Goal: Task Accomplishment & Management: Manage account settings

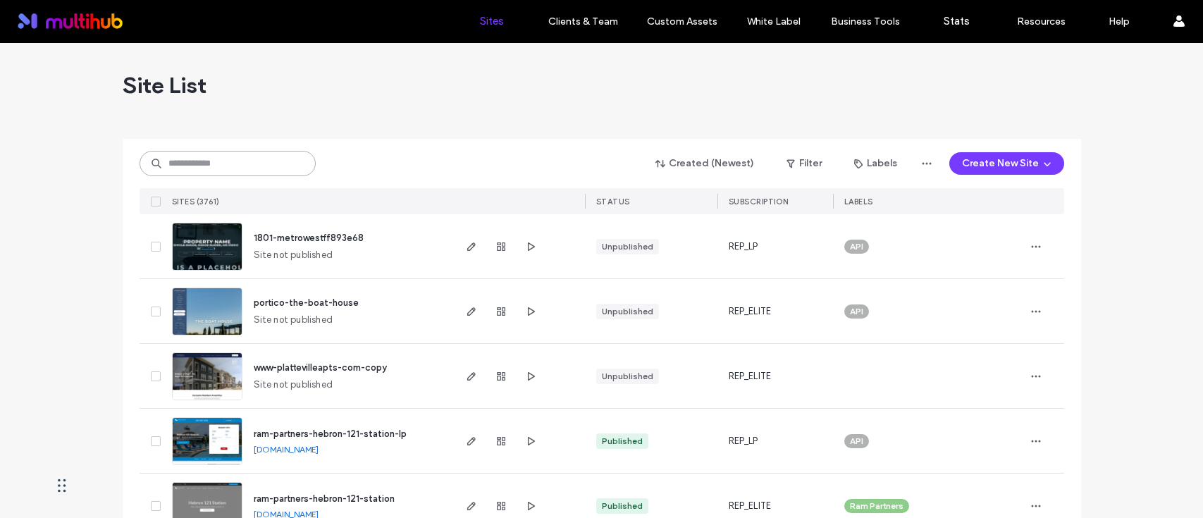
click at [225, 163] on input at bounding box center [227, 163] width 176 height 25
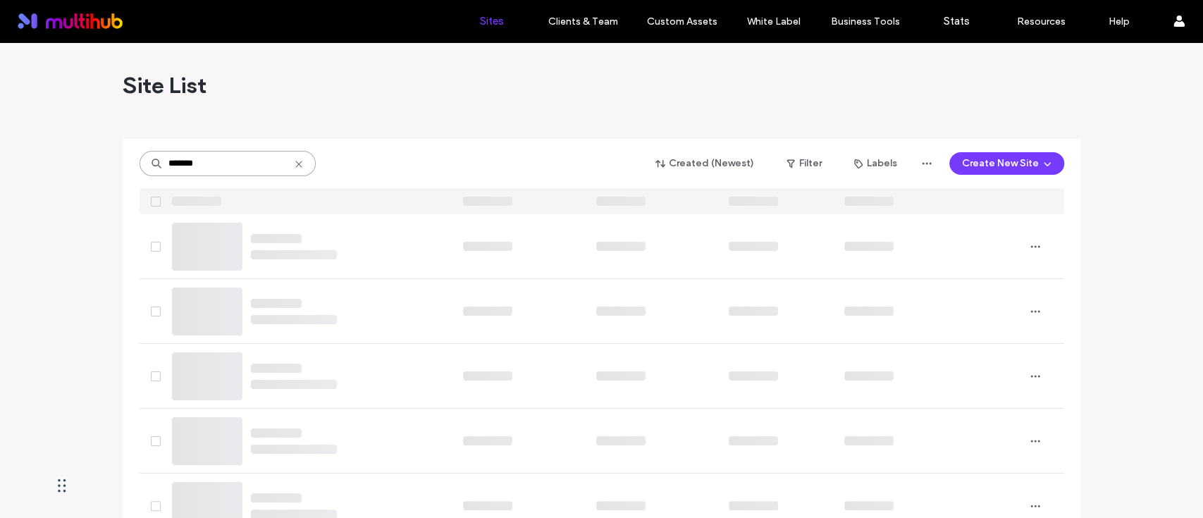
click at [184, 163] on input "*******" at bounding box center [227, 163] width 176 height 25
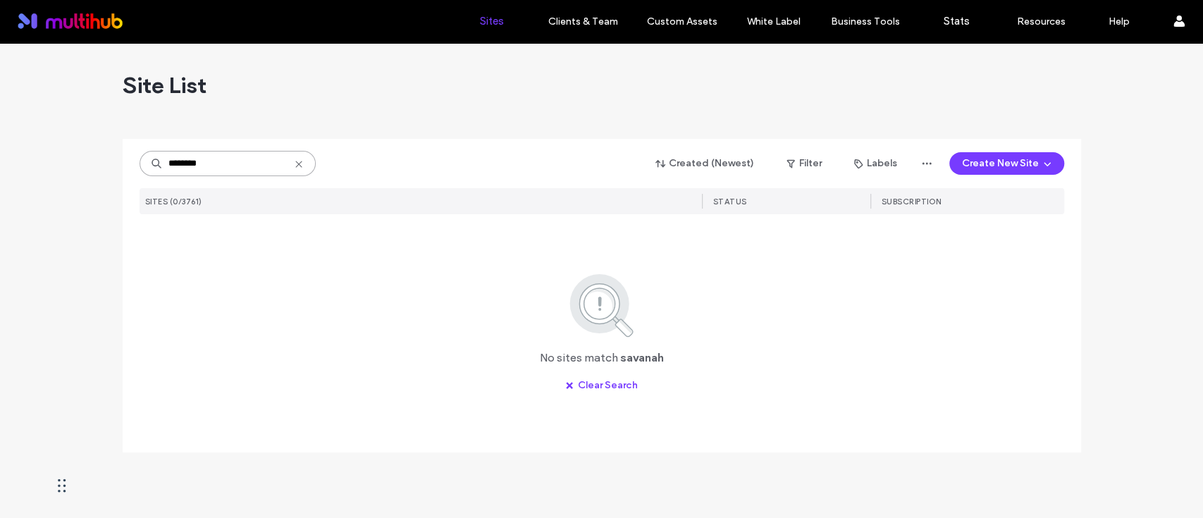
type input "********"
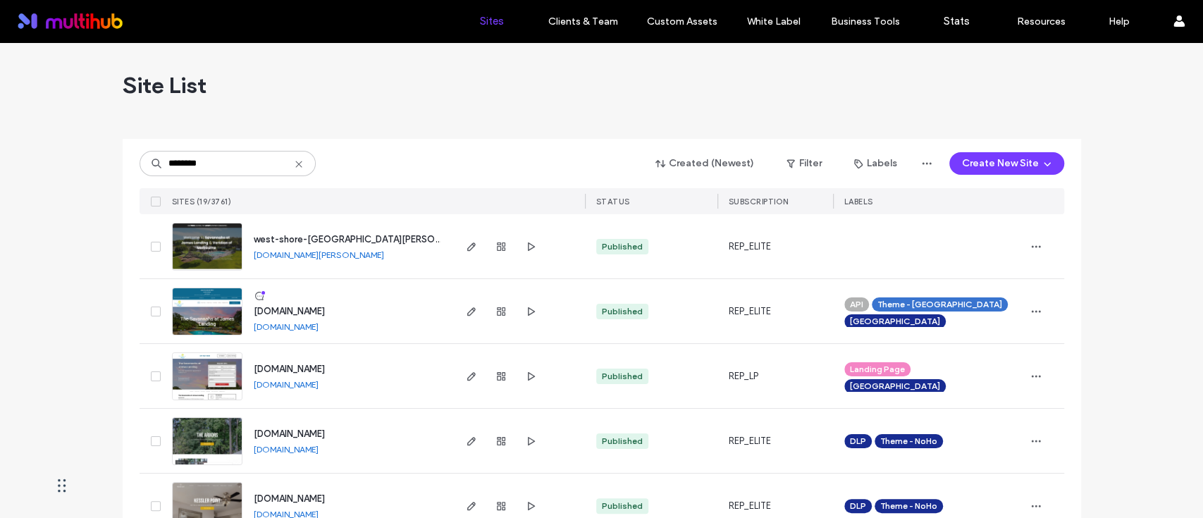
click at [406, 150] on div "******** Created (Newest) Filter Labels Create New Site" at bounding box center [601, 163] width 924 height 27
click at [530, 310] on icon "button" at bounding box center [530, 311] width 11 height 11
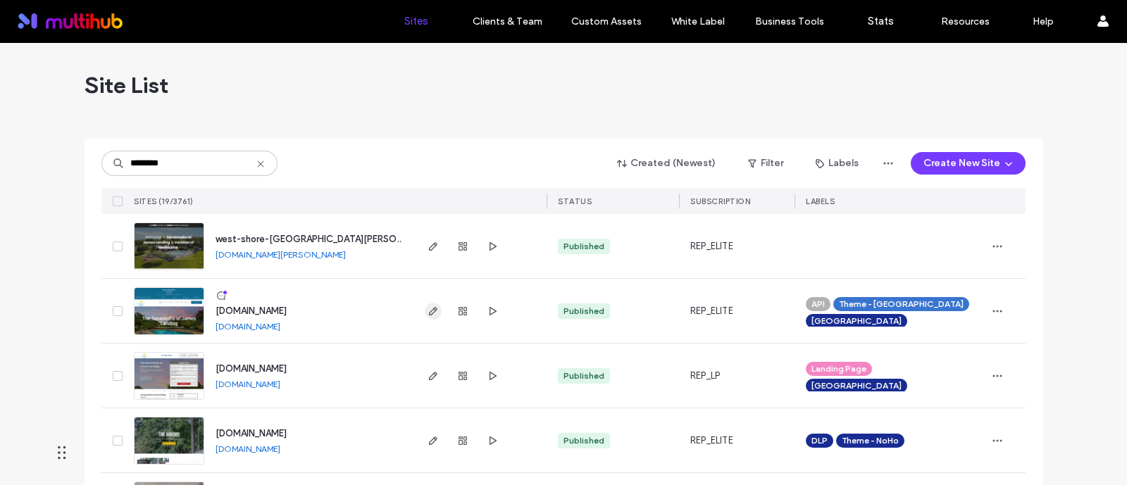
click at [433, 312] on icon "button" at bounding box center [433, 311] width 11 height 11
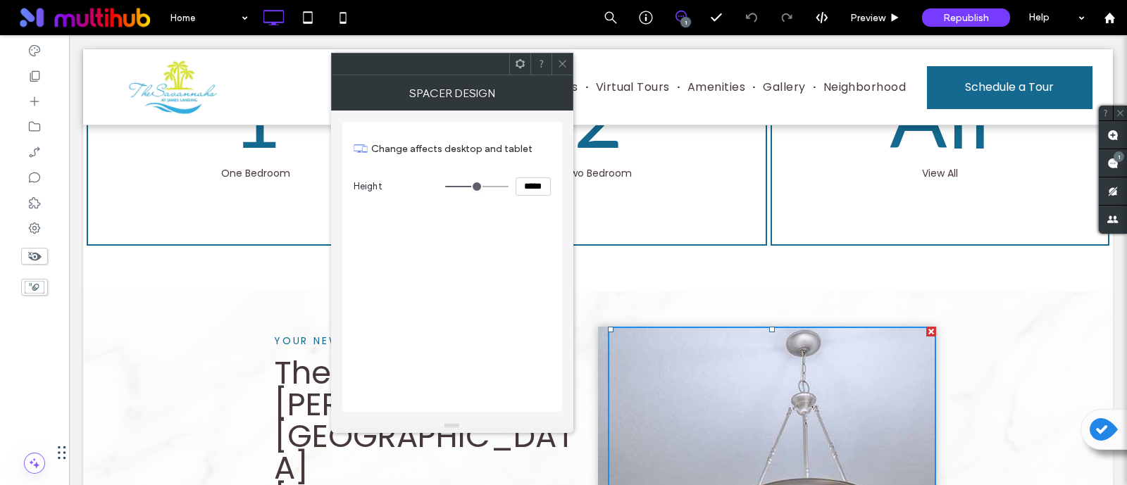
click at [522, 68] on span at bounding box center [520, 64] width 11 height 21
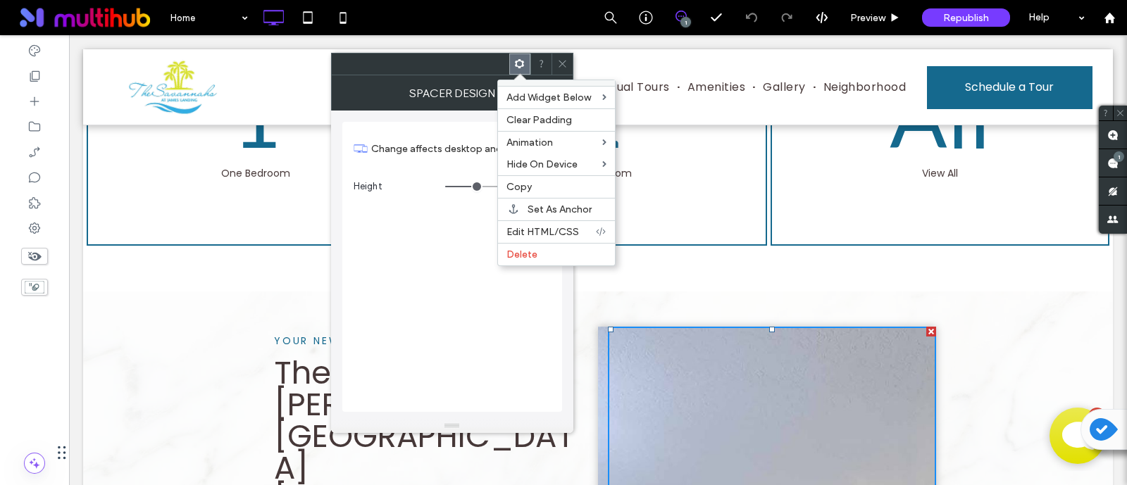
click at [426, 330] on div "Change affects desktop and tablet Height *****" at bounding box center [452, 267] width 220 height 290
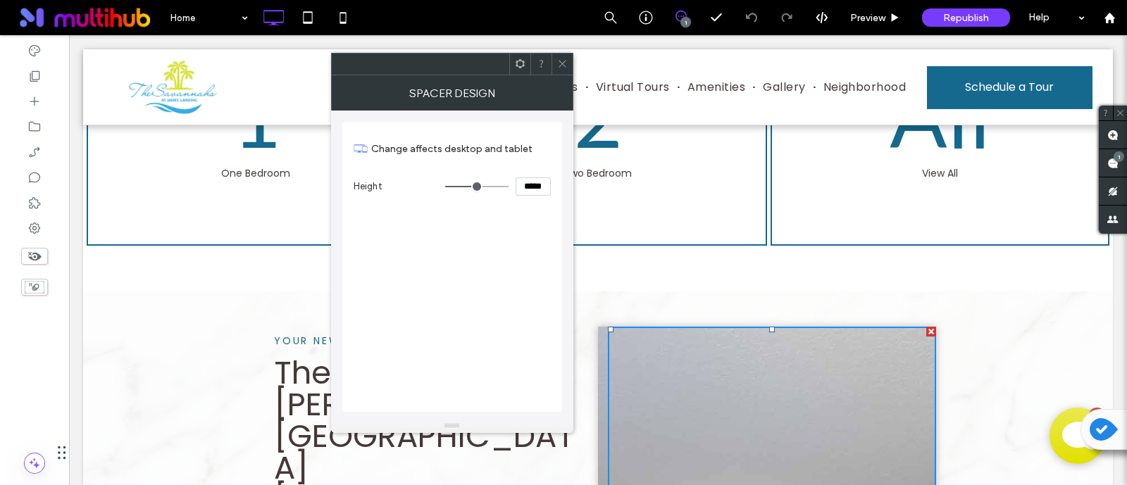
click at [563, 66] on icon at bounding box center [562, 63] width 11 height 11
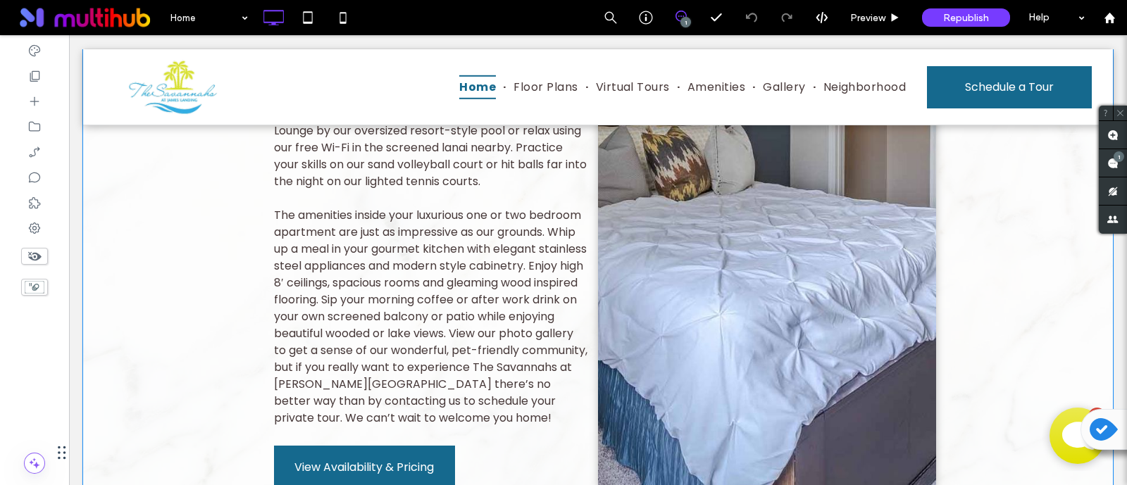
scroll to position [1673, 0]
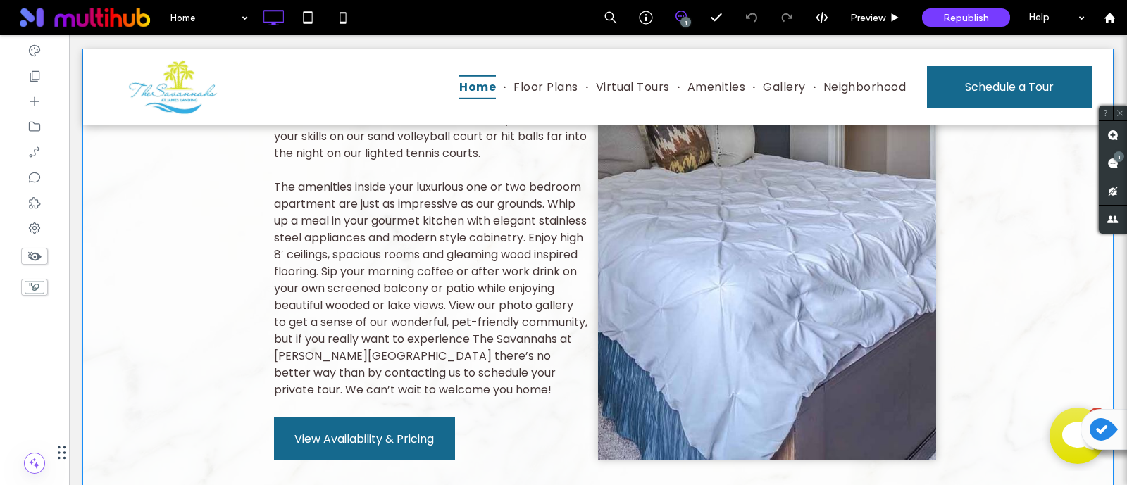
click at [863, 250] on div at bounding box center [767, 85] width 338 height 750
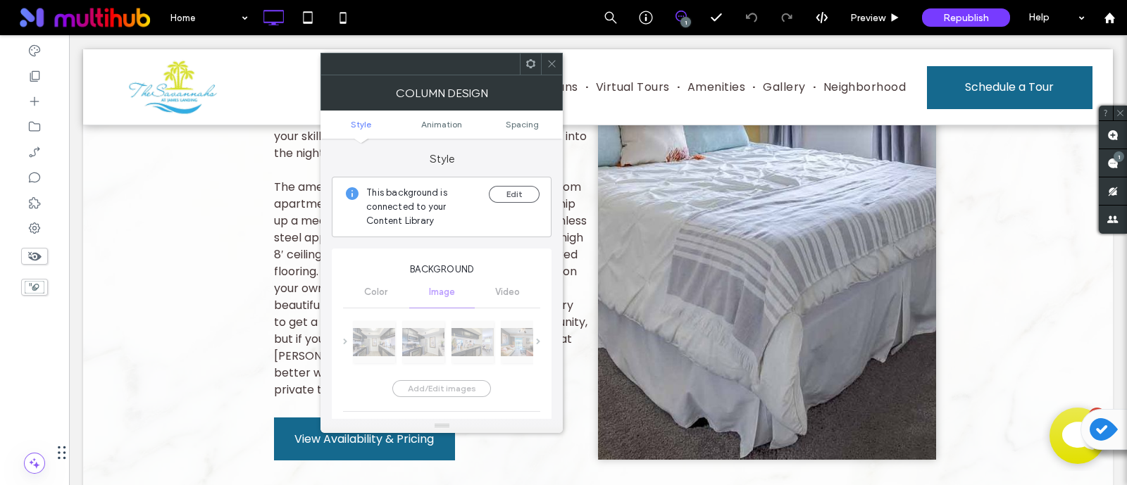
click at [537, 60] on div at bounding box center [530, 64] width 21 height 21
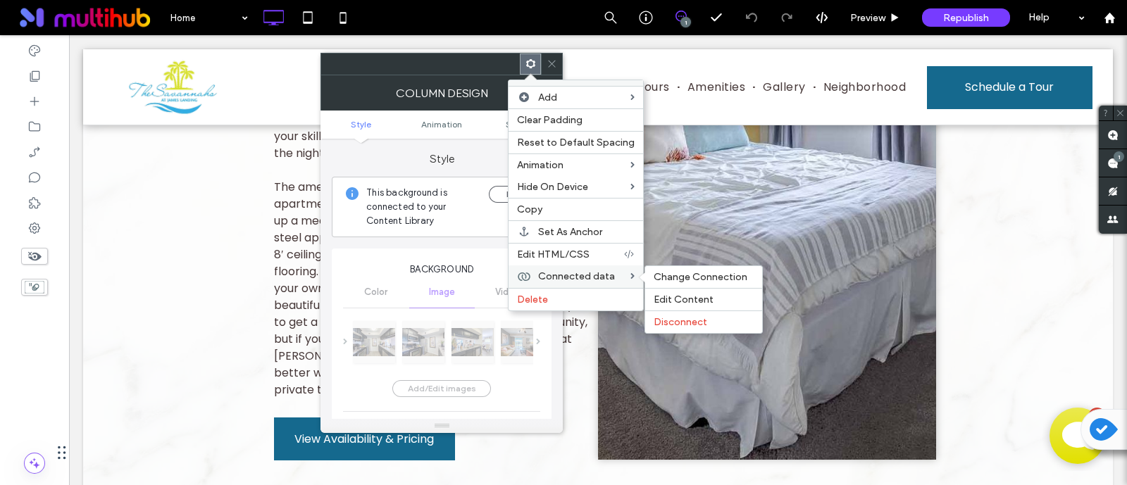
click at [594, 271] on span "Connected data" at bounding box center [576, 277] width 77 height 12
click at [669, 300] on span "Edit Content" at bounding box center [684, 300] width 60 height 12
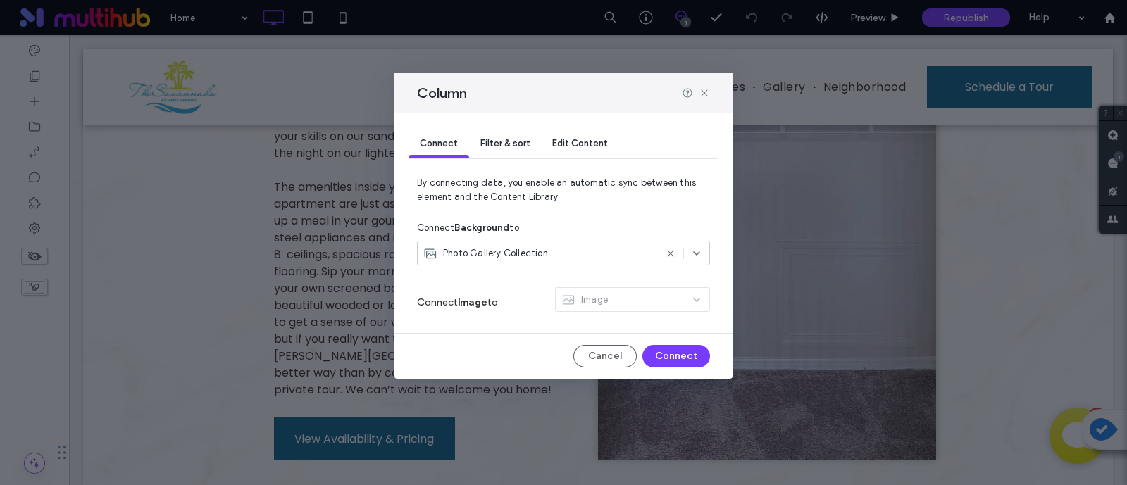
click at [514, 139] on span "Filter & sort" at bounding box center [504, 143] width 49 height 11
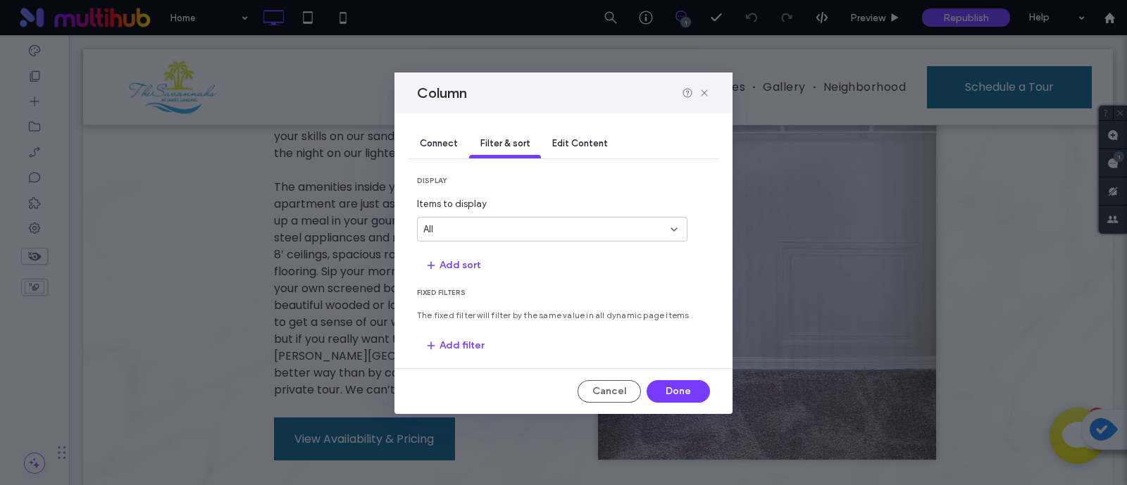
click at [460, 147] on div "Connect" at bounding box center [439, 144] width 61 height 28
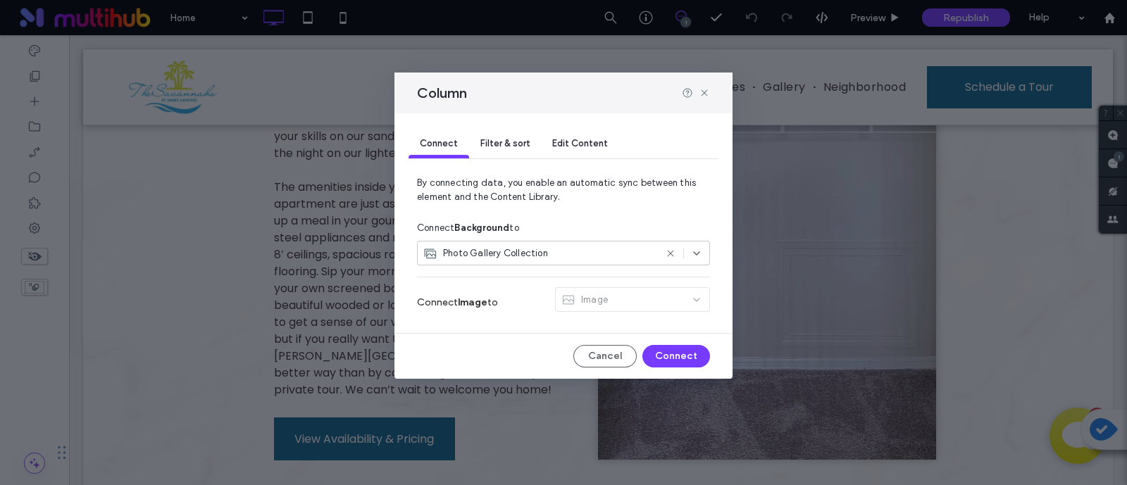
click at [538, 254] on span "Photo Gallery Collection" at bounding box center [495, 254] width 105 height 14
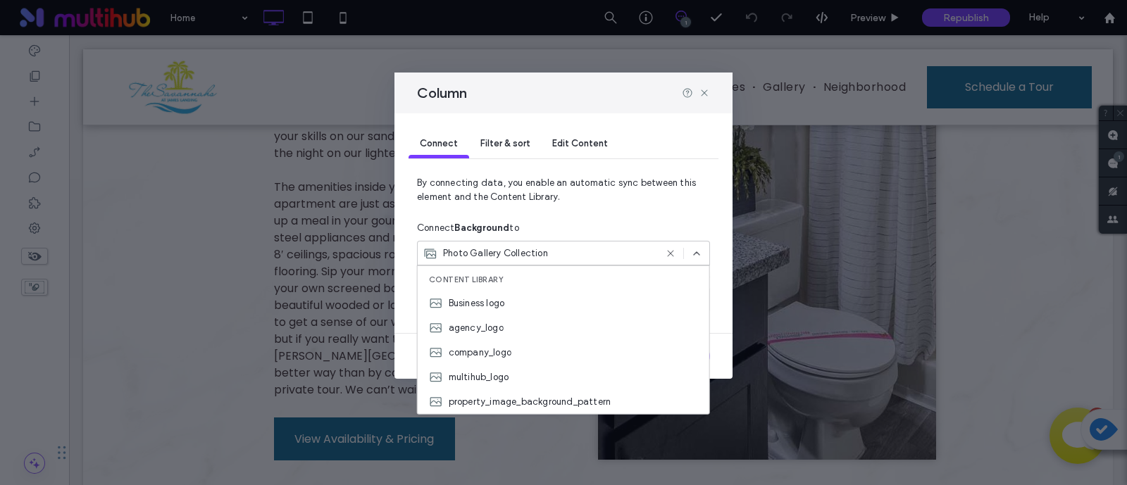
click at [578, 222] on div "Connect Background to" at bounding box center [563, 228] width 293 height 25
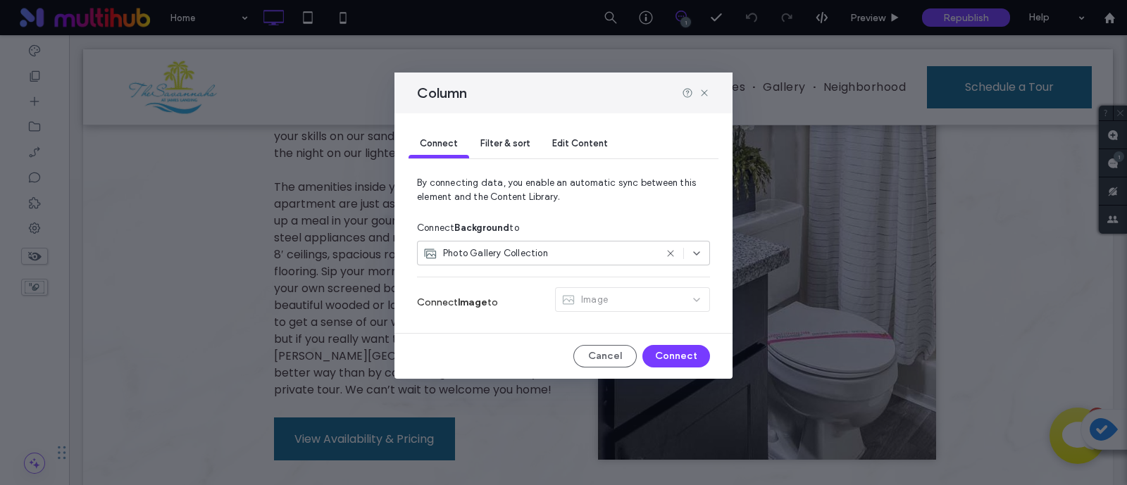
click at [585, 304] on div "Image" at bounding box center [632, 302] width 155 height 30
click at [582, 147] on span "Edit Content" at bounding box center [580, 143] width 56 height 11
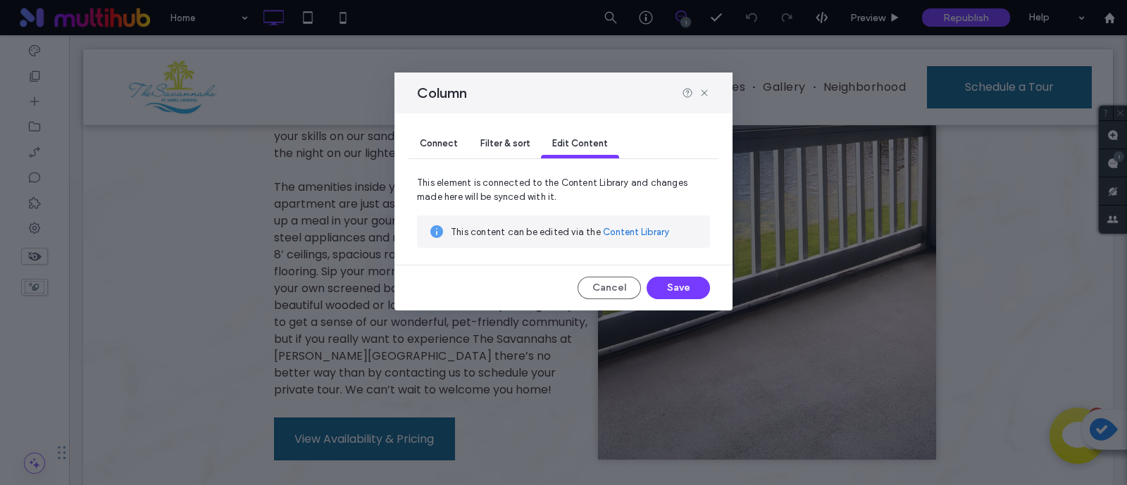
click at [516, 135] on div "Filter & sort" at bounding box center [505, 144] width 72 height 28
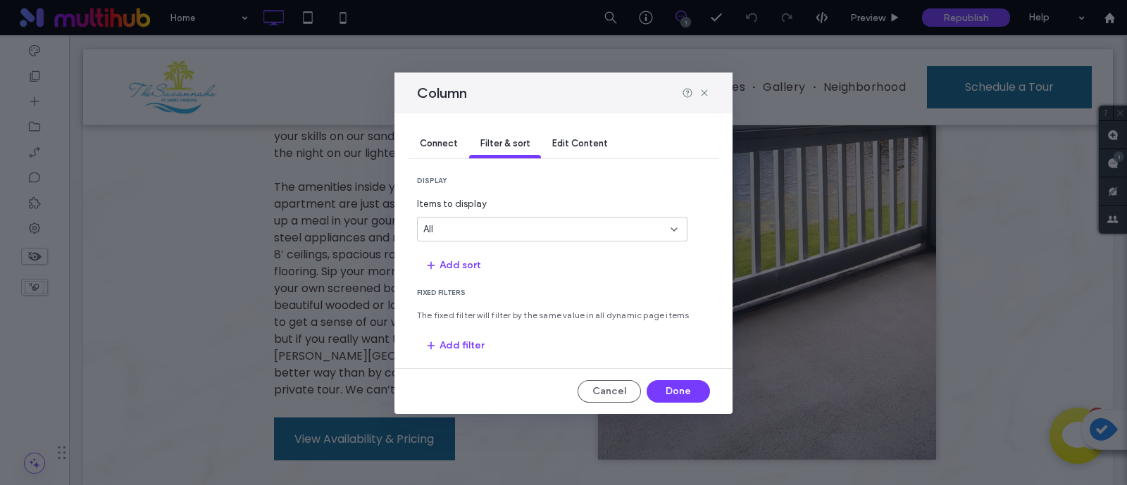
click at [579, 139] on span "Edit Content" at bounding box center [580, 143] width 56 height 11
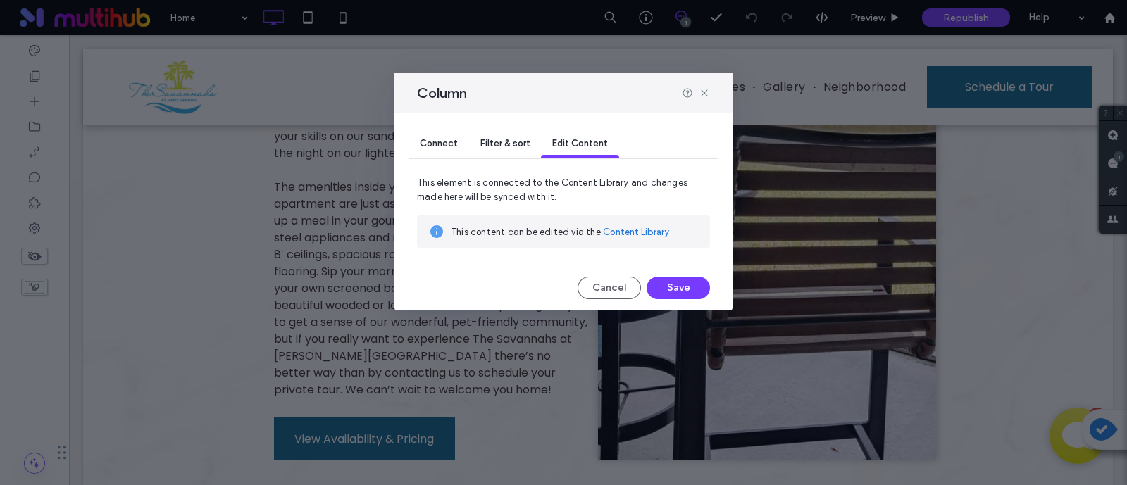
click at [509, 138] on span "Filter & sort" at bounding box center [504, 143] width 49 height 11
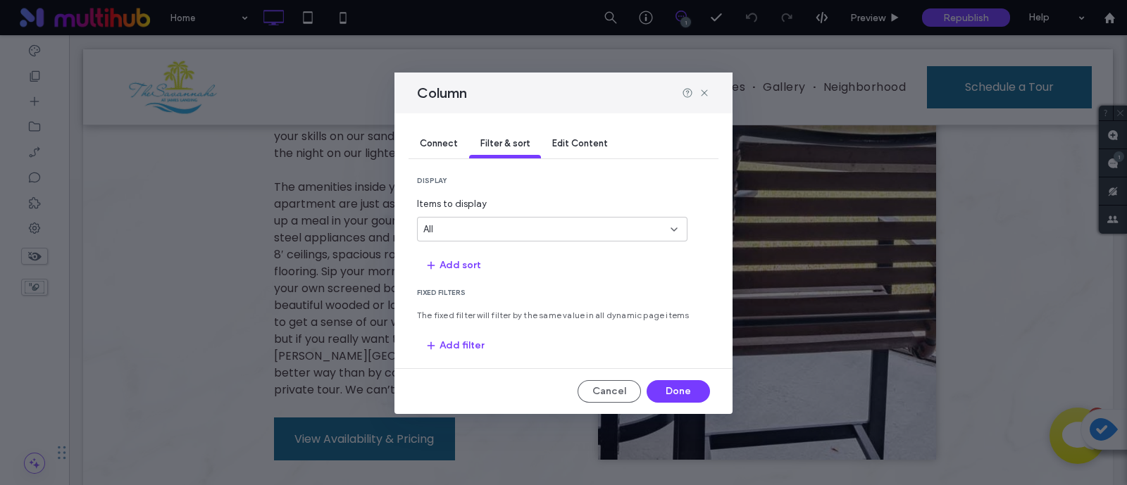
click at [455, 140] on span "Connect" at bounding box center [439, 143] width 38 height 11
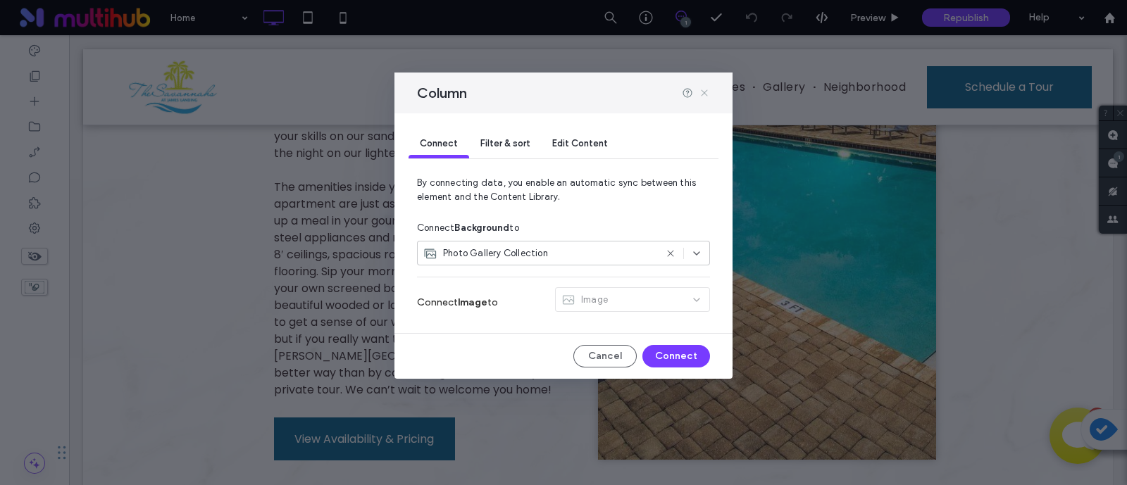
click at [708, 93] on icon at bounding box center [704, 92] width 11 height 11
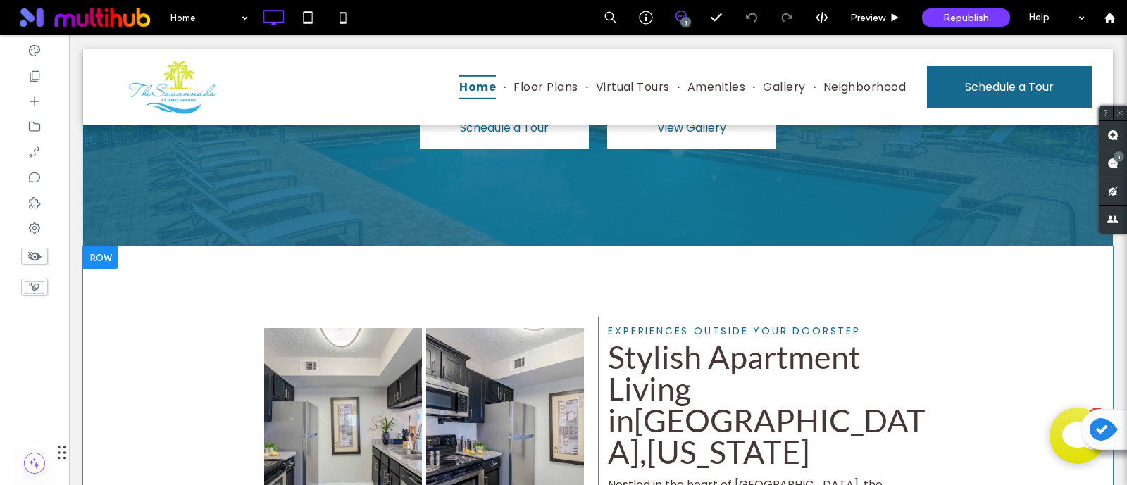
scroll to position [2377, 0]
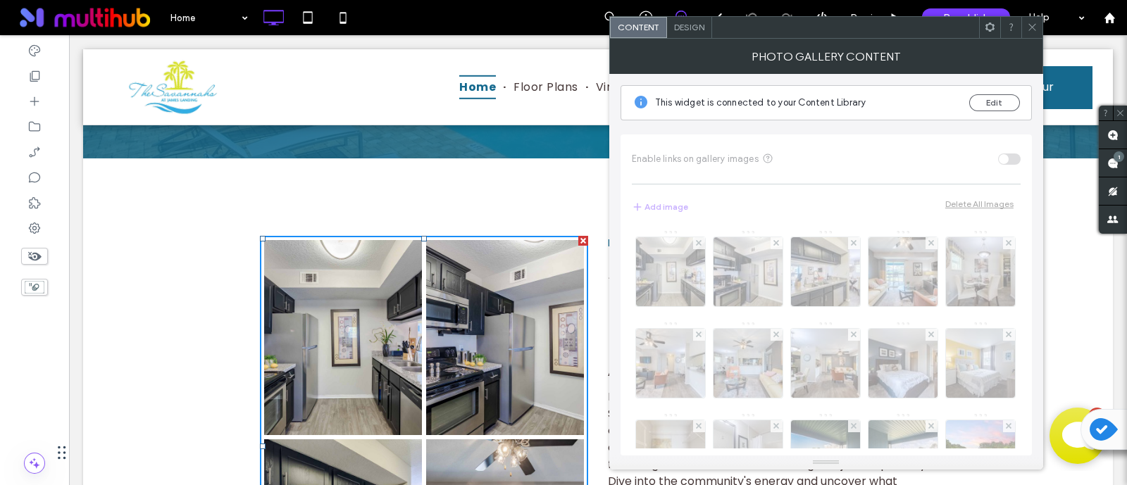
click at [697, 26] on span "Design" at bounding box center [689, 27] width 30 height 11
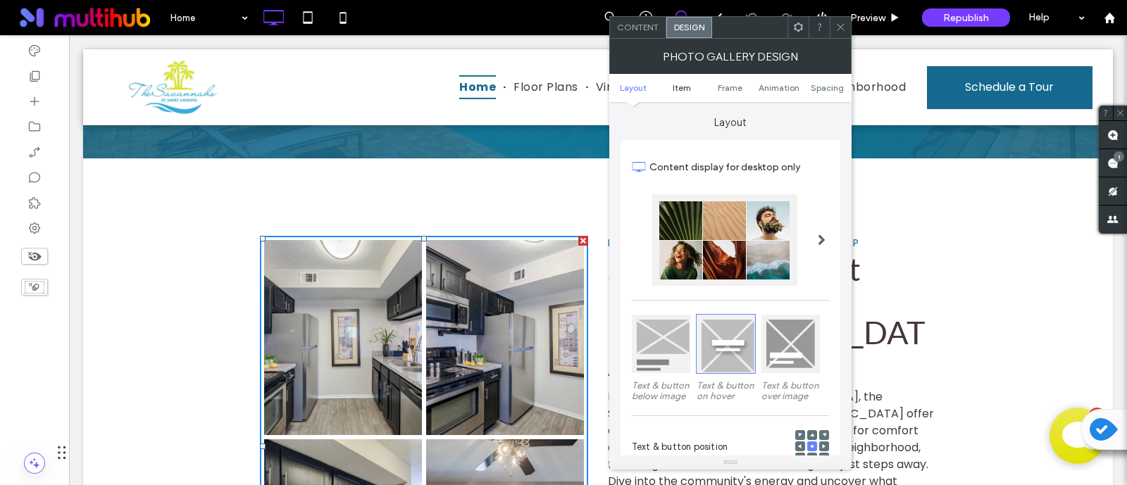
click at [683, 92] on span "Item" at bounding box center [682, 87] width 18 height 11
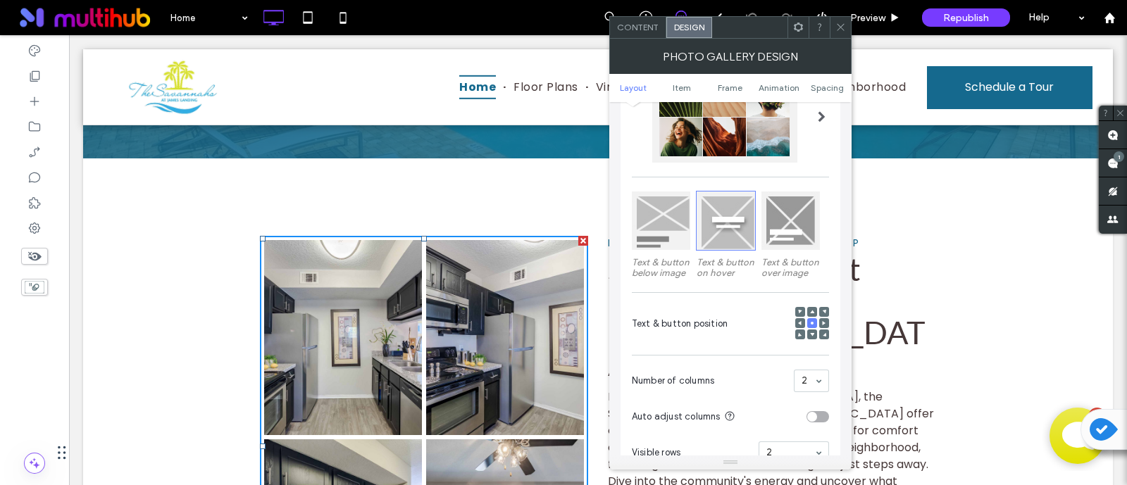
scroll to position [0, 0]
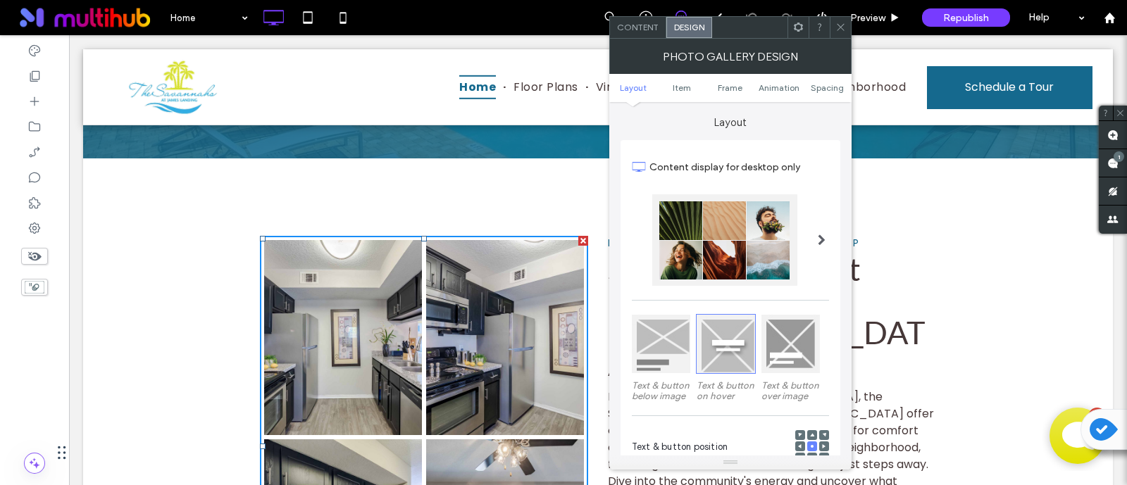
click at [638, 80] on ul "Layout Item Frame Animation Spacing" at bounding box center [730, 88] width 242 height 28
click at [691, 82] on link "Item" at bounding box center [682, 87] width 49 height 11
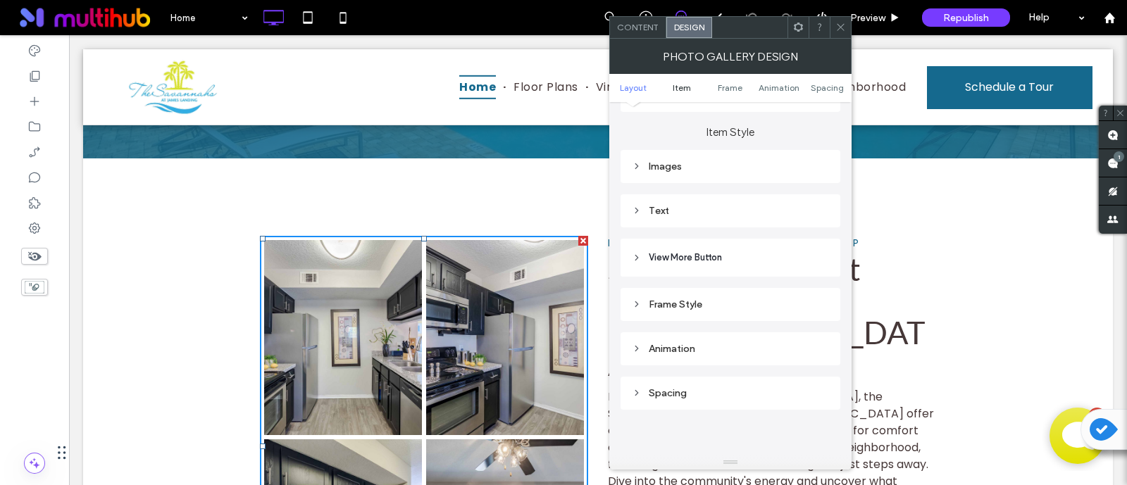
scroll to position [559, 0]
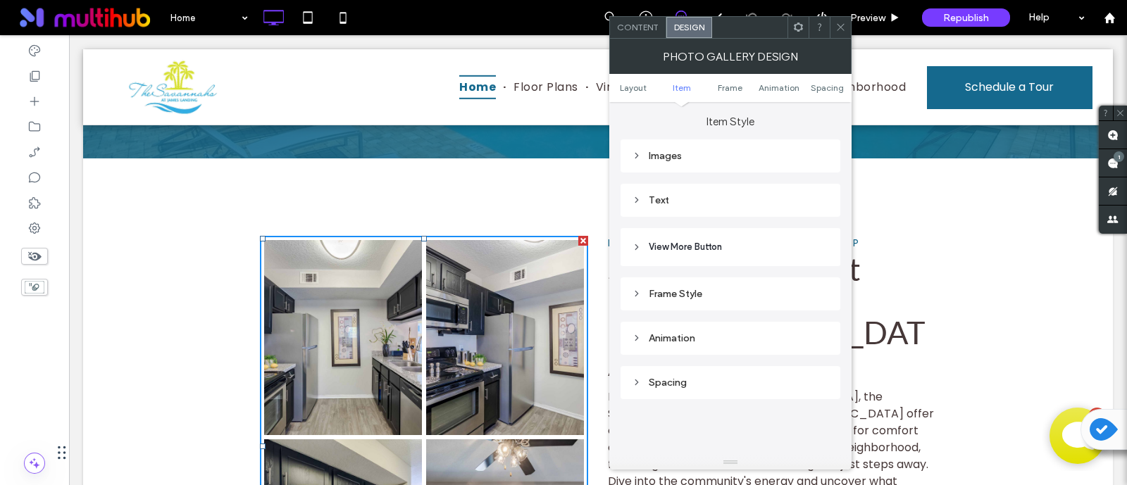
click at [699, 158] on div "Images" at bounding box center [730, 156] width 197 height 12
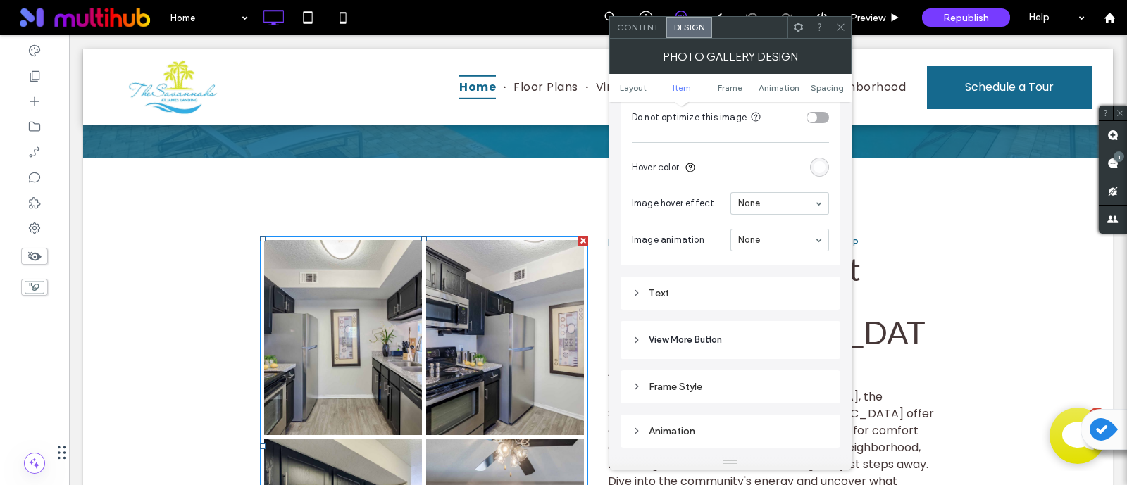
scroll to position [911, 0]
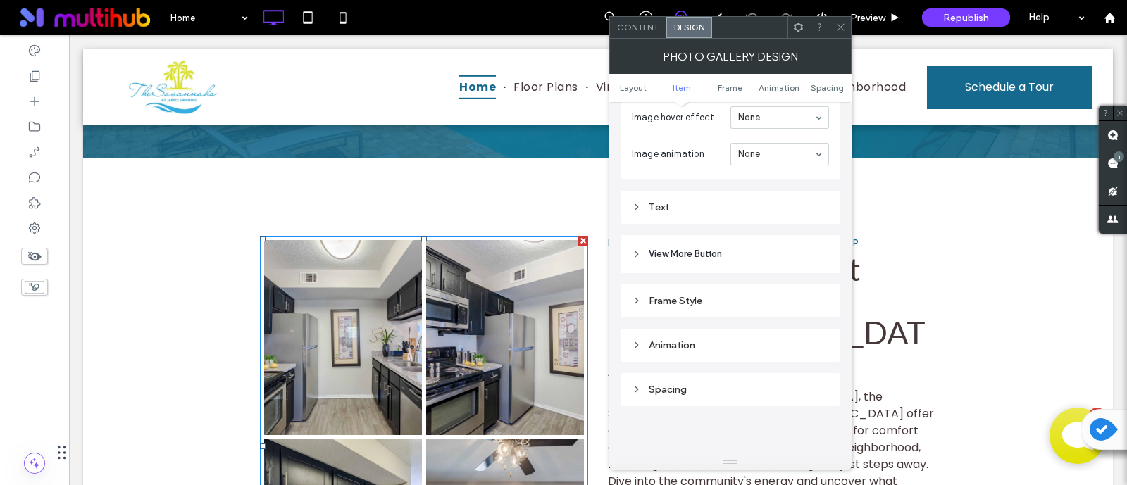
click at [712, 252] on span "View More Button" at bounding box center [685, 254] width 73 height 14
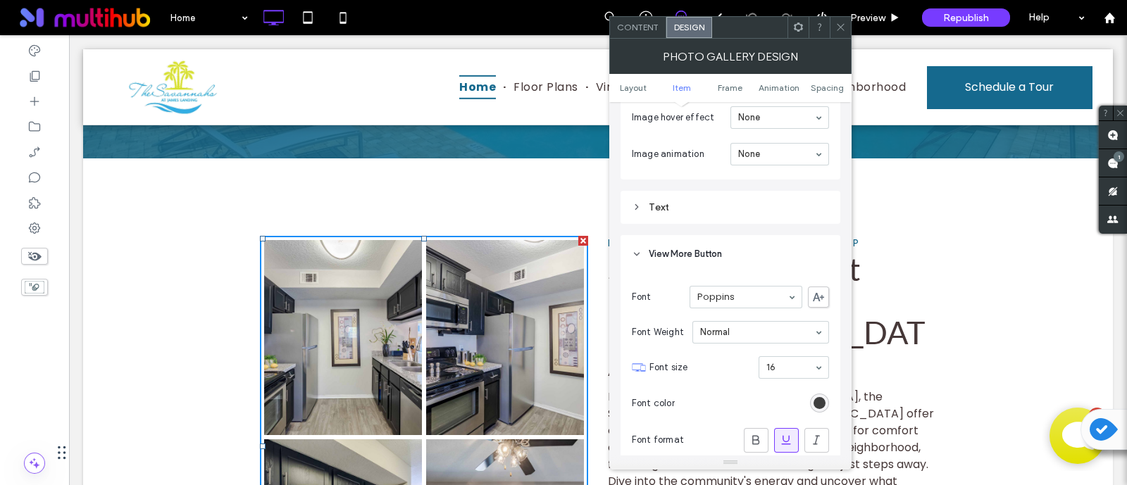
click at [719, 192] on div "Text" at bounding box center [731, 207] width 220 height 33
click at [719, 204] on div "Text" at bounding box center [730, 207] width 197 height 12
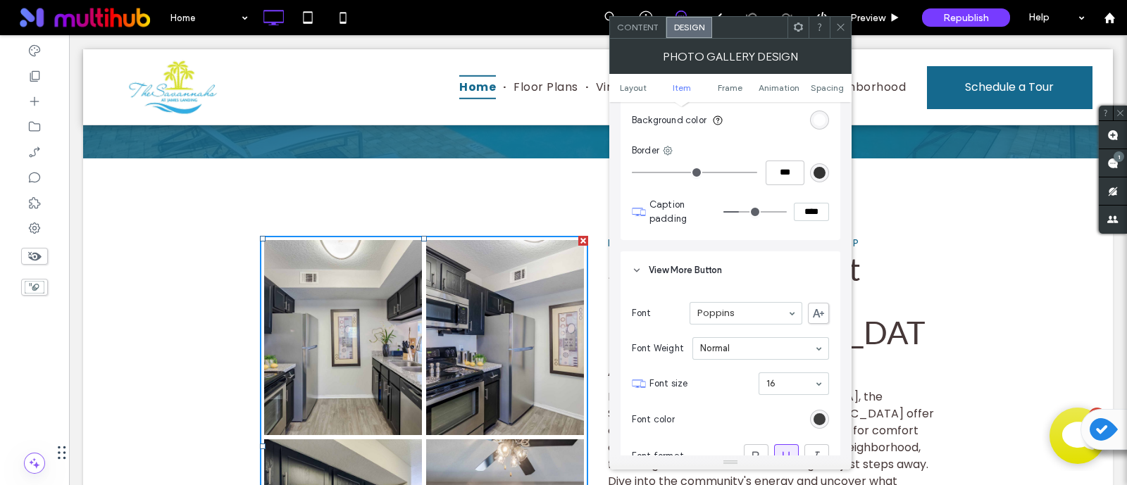
scroll to position [1087, 0]
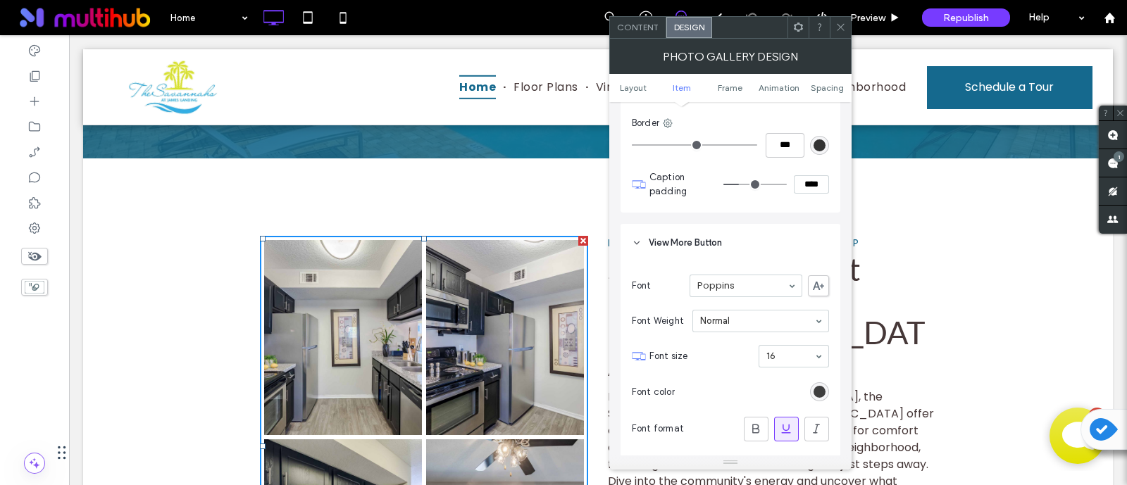
click at [638, 244] on icon at bounding box center [637, 243] width 10 height 10
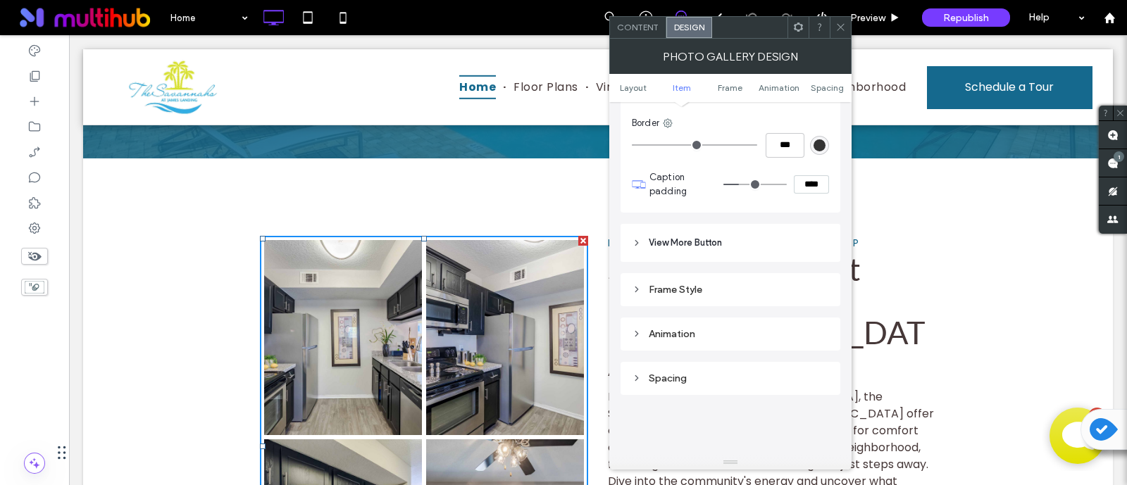
click at [638, 244] on icon at bounding box center [637, 243] width 10 height 10
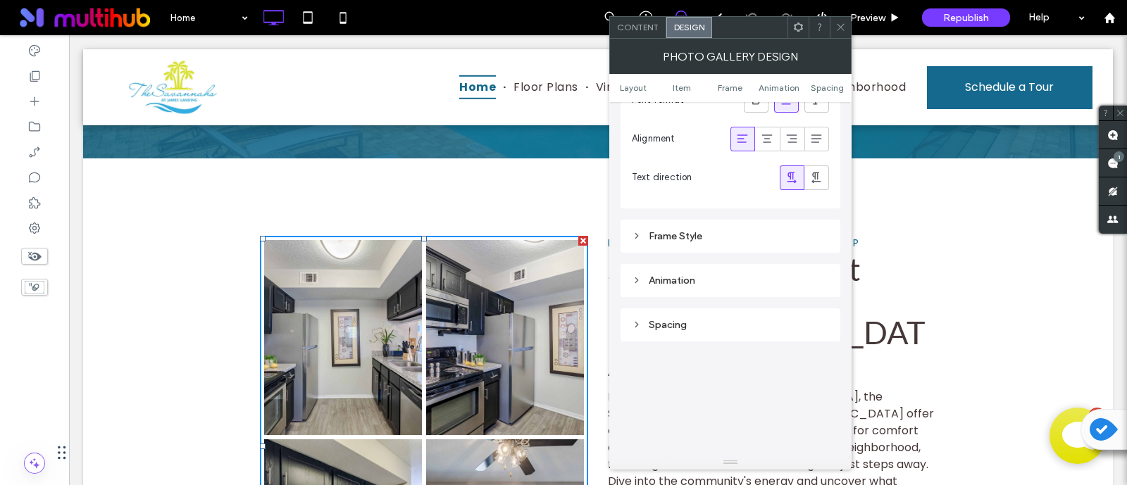
scroll to position [1439, 0]
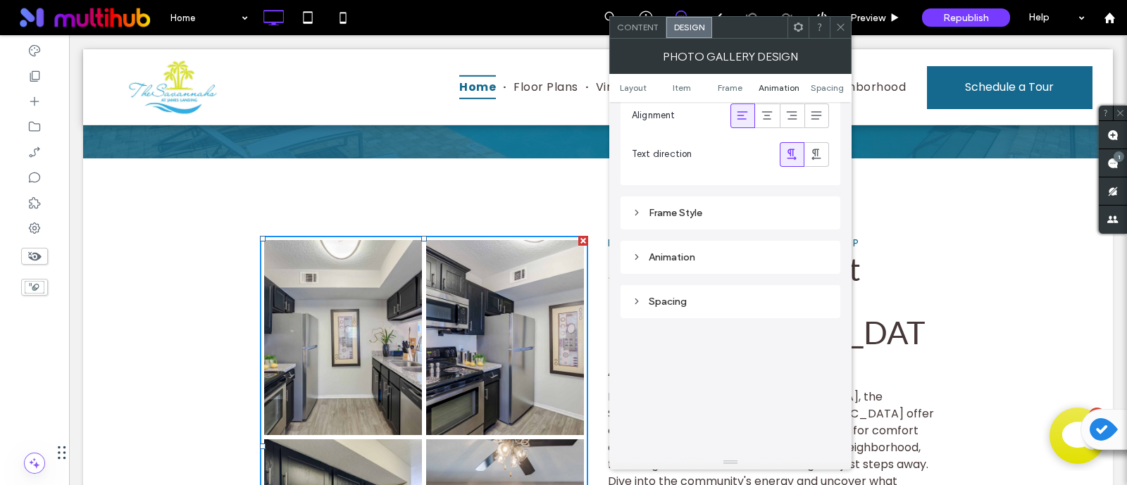
click at [762, 87] on span "Animation" at bounding box center [779, 87] width 41 height 11
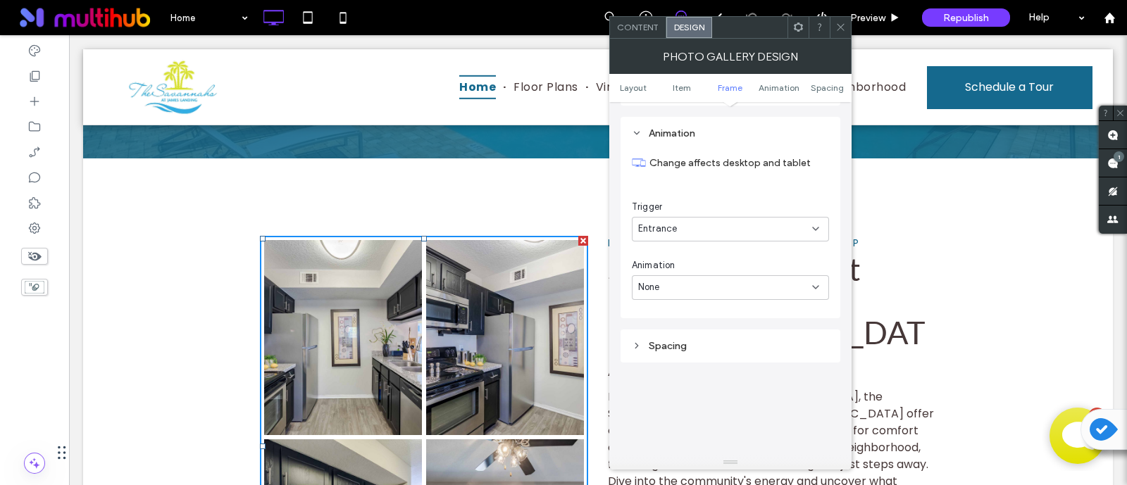
scroll to position [1565, 0]
click at [670, 75] on ul "Layout Item Frame Animation Spacing" at bounding box center [730, 88] width 242 height 28
click at [675, 81] on ul "Layout Item Frame Animation Spacing" at bounding box center [730, 88] width 242 height 28
click at [835, 86] on span "Spacing" at bounding box center [827, 87] width 33 height 11
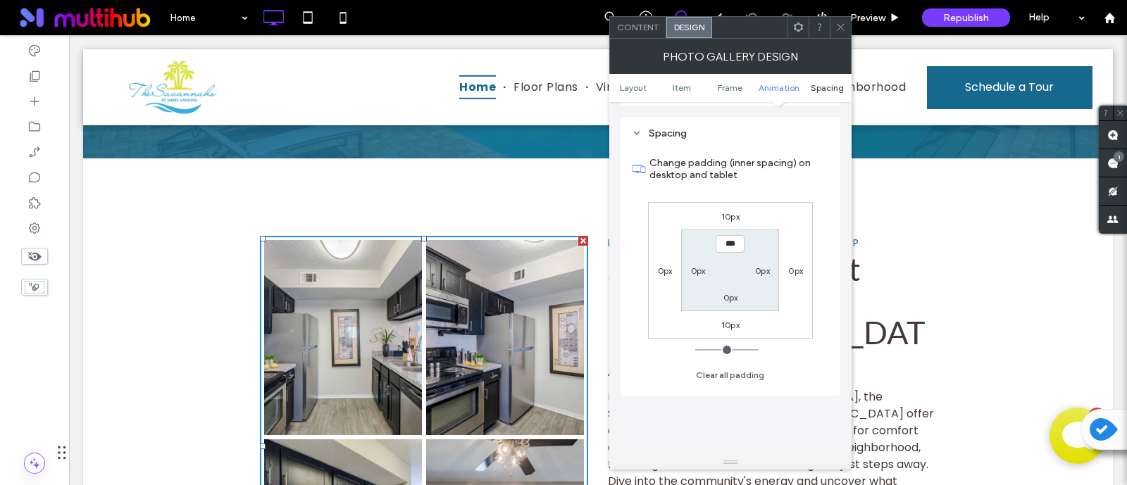
scroll to position [1777, 0]
click at [641, 89] on span "Layout" at bounding box center [633, 87] width 27 height 11
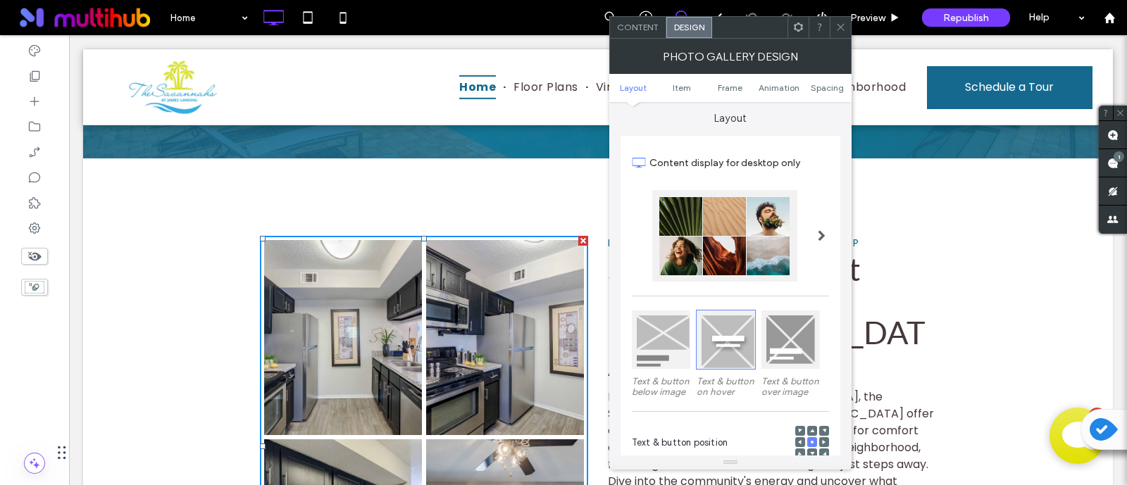
scroll to position [0, 0]
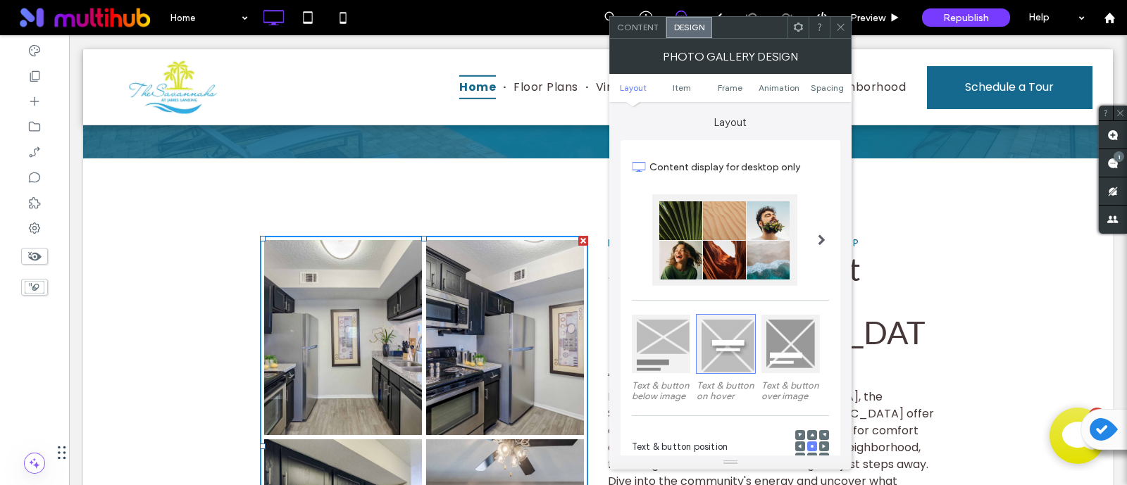
click at [635, 30] on span "Content" at bounding box center [638, 27] width 42 height 11
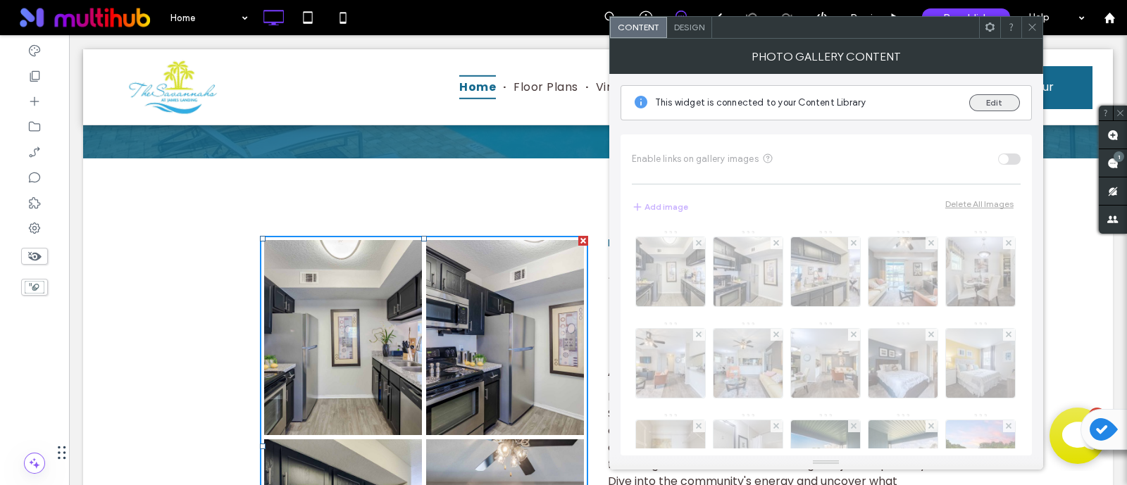
click at [999, 101] on button "Edit" at bounding box center [994, 102] width 51 height 17
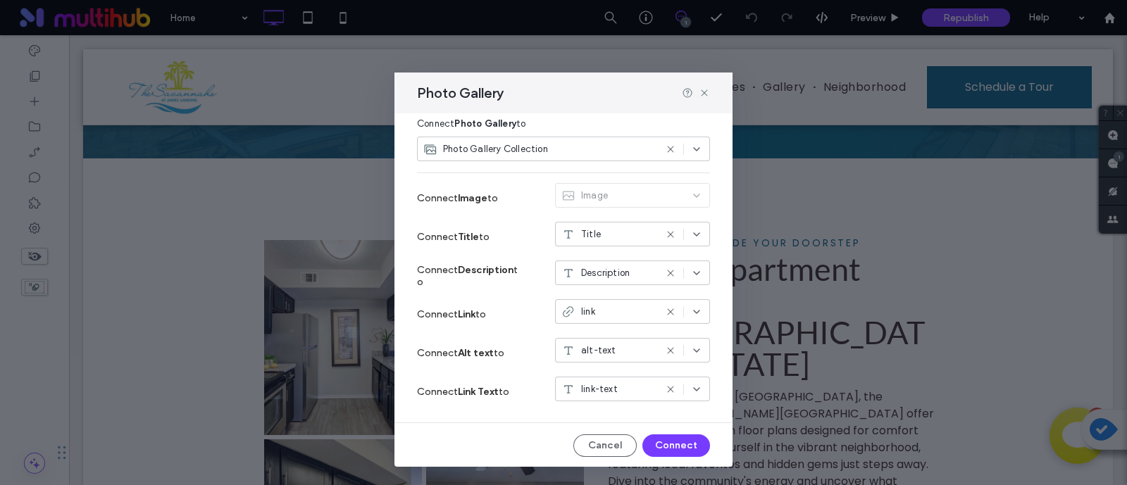
scroll to position [106, 0]
click at [613, 192] on div "Image" at bounding box center [632, 197] width 155 height 30
click at [671, 193] on div "Image" at bounding box center [632, 197] width 155 height 30
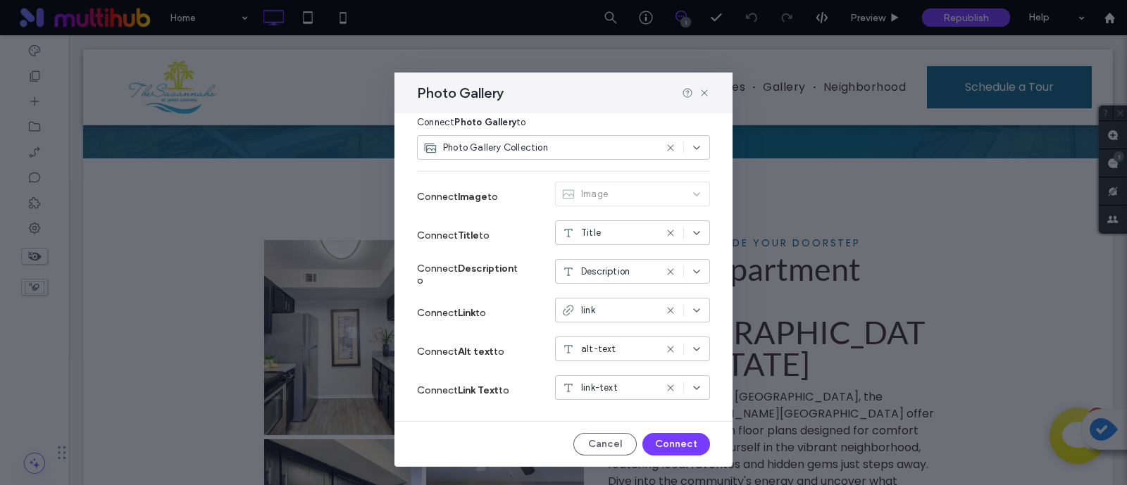
click at [671, 193] on div "Image" at bounding box center [632, 197] width 155 height 30
click at [687, 196] on div "Image" at bounding box center [632, 197] width 155 height 30
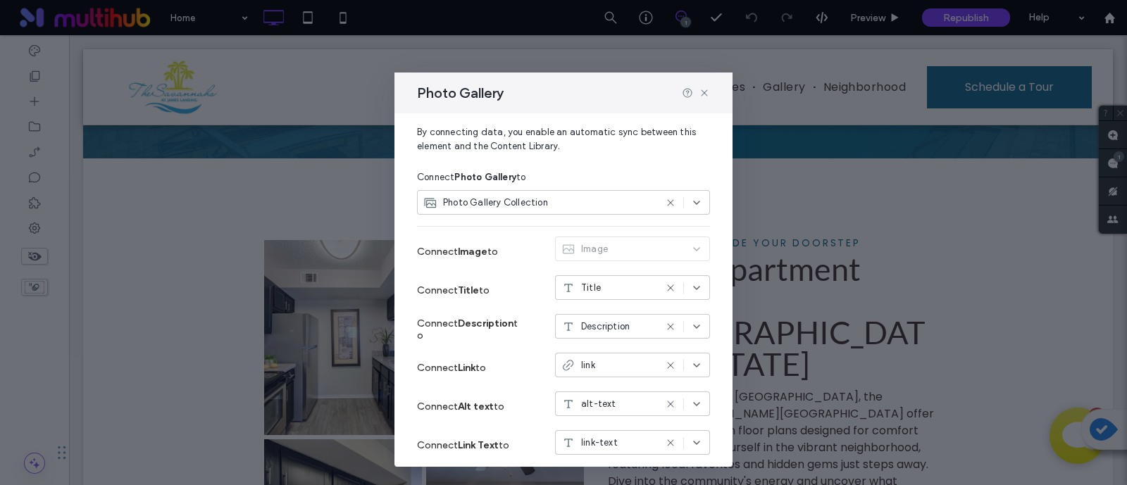
scroll to position [0, 0]
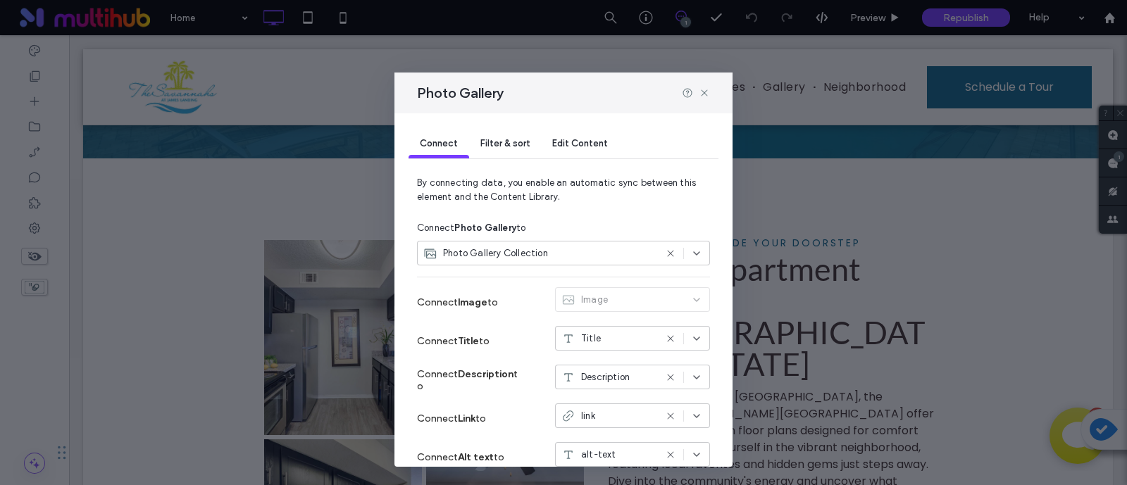
click at [714, 90] on div "Photo Gallery" at bounding box center [564, 93] width 338 height 41
click at [708, 92] on icon at bounding box center [704, 92] width 11 height 11
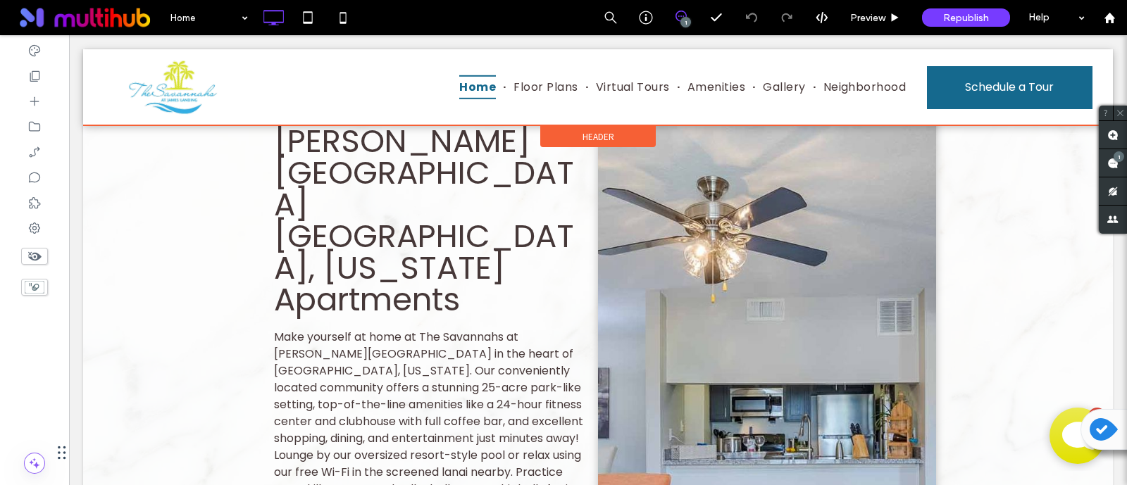
click at [697, 89] on div at bounding box center [598, 87] width 1030 height 76
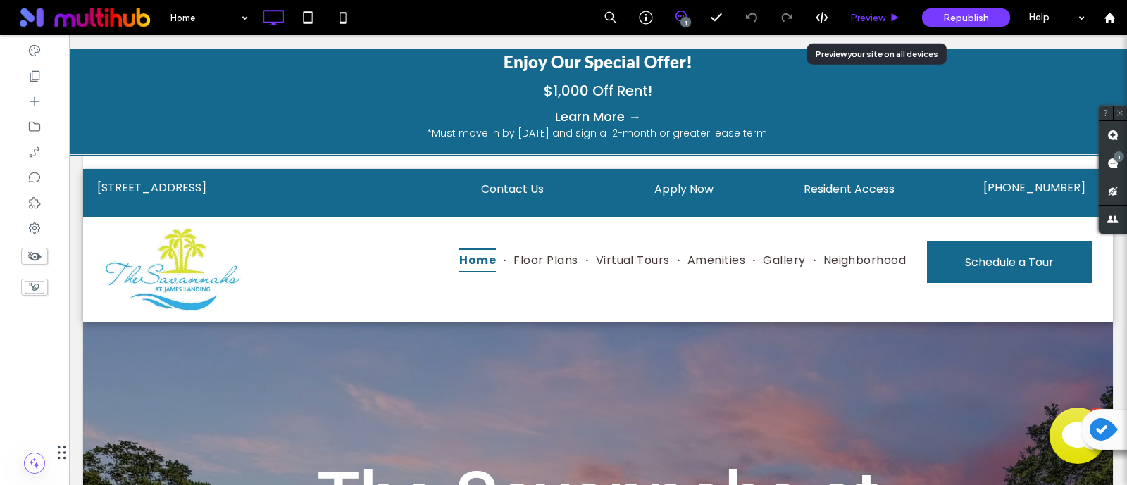
click at [875, 14] on span "Preview" at bounding box center [867, 18] width 35 height 12
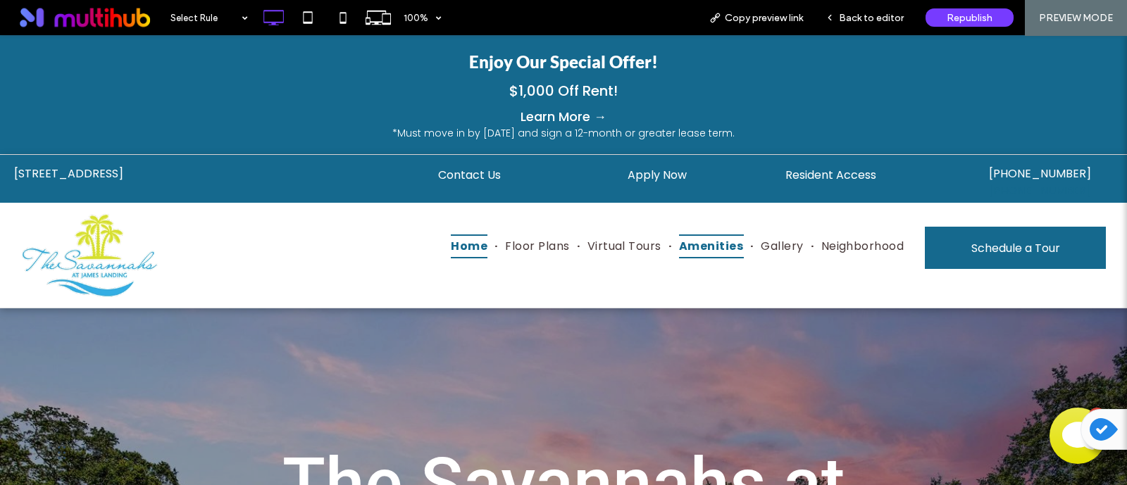
click at [692, 235] on span "Amenities" at bounding box center [711, 247] width 64 height 24
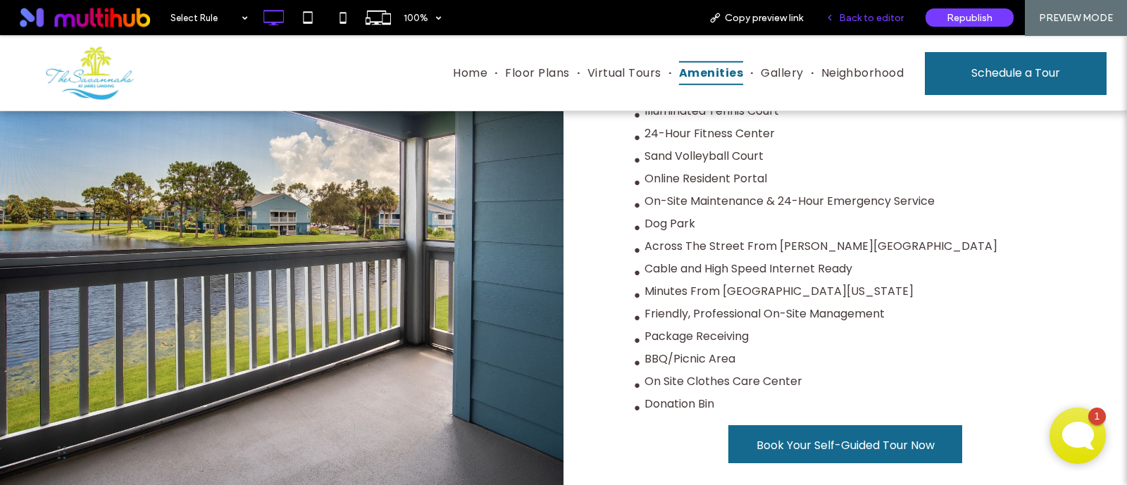
click at [877, 23] on div "Back to editor" at bounding box center [864, 17] width 101 height 35
click at [897, 10] on div "Back to editor" at bounding box center [864, 17] width 101 height 35
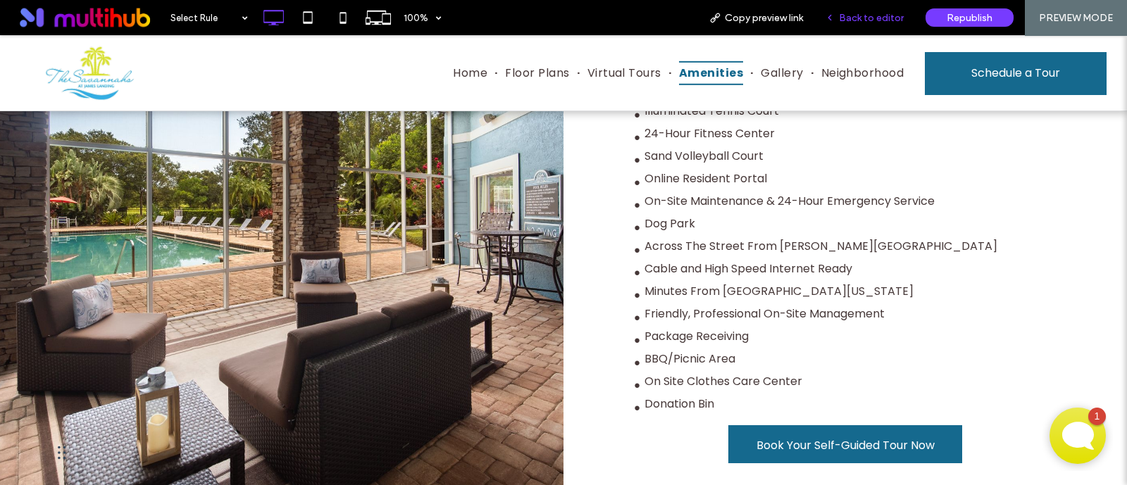
click at [897, 23] on span "Back to editor" at bounding box center [871, 18] width 65 height 12
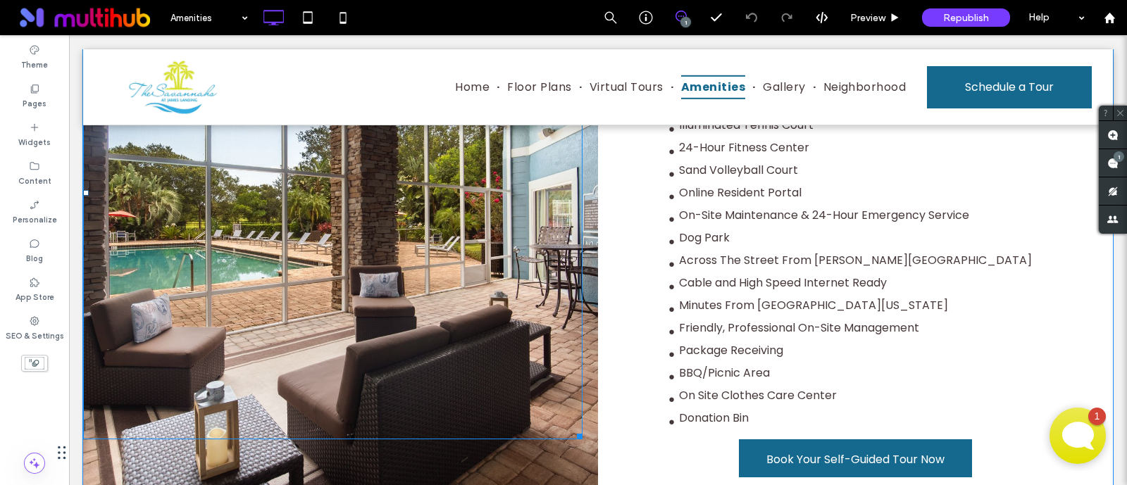
click at [433, 248] on div at bounding box center [332, 192] width 499 height 493
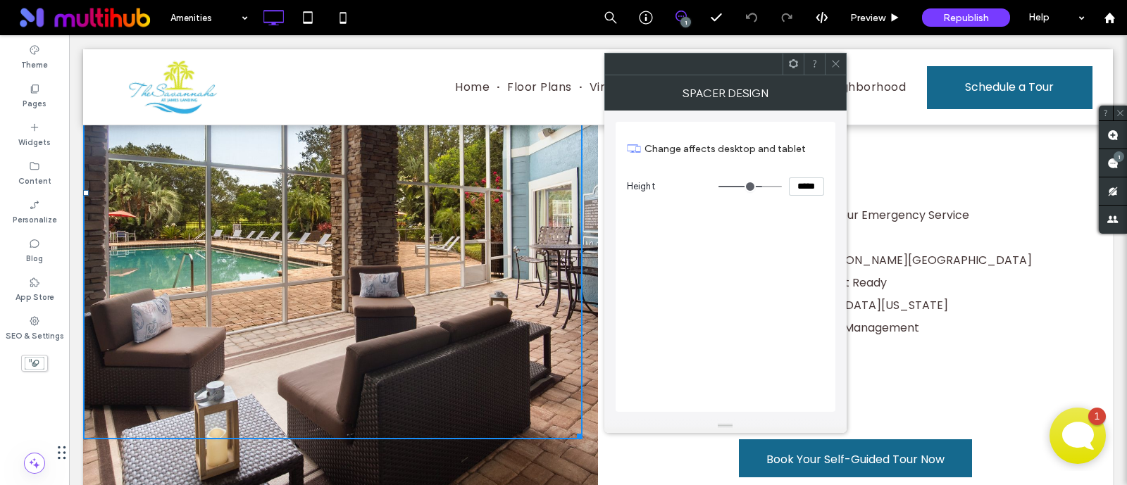
click at [838, 63] on icon at bounding box center [836, 63] width 11 height 11
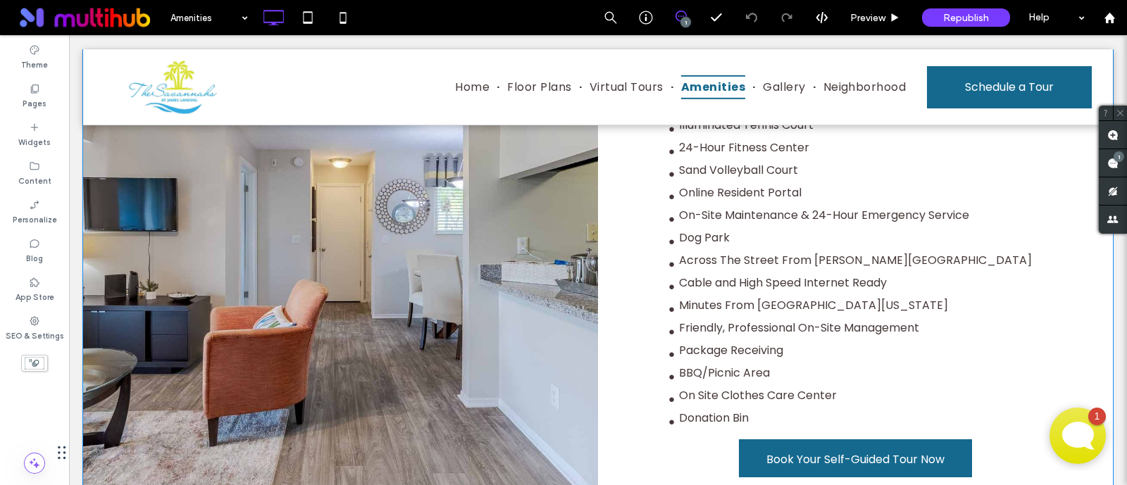
click at [452, 450] on div at bounding box center [340, 232] width 515 height 573
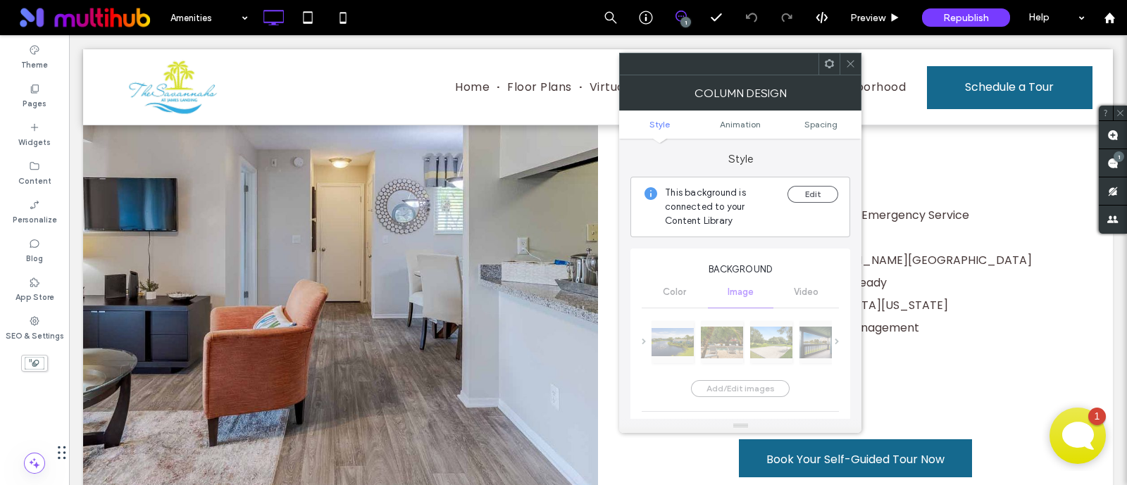
click at [821, 63] on div at bounding box center [829, 64] width 21 height 21
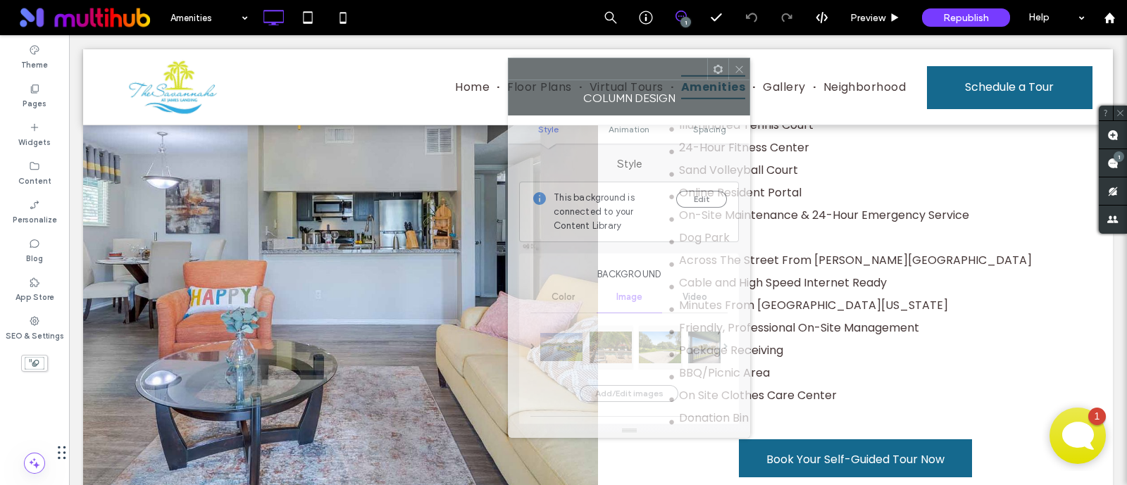
drag, startPoint x: 784, startPoint y: 63, endPoint x: 597, endPoint y: 68, distance: 186.8
click at [597, 68] on div at bounding box center [608, 68] width 199 height 21
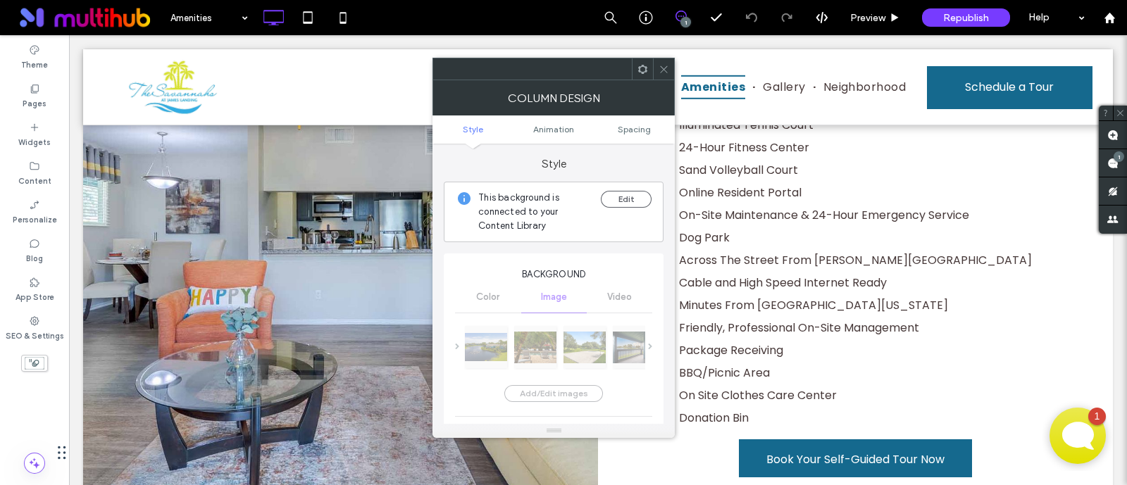
click at [641, 68] on icon at bounding box center [643, 69] width 11 height 11
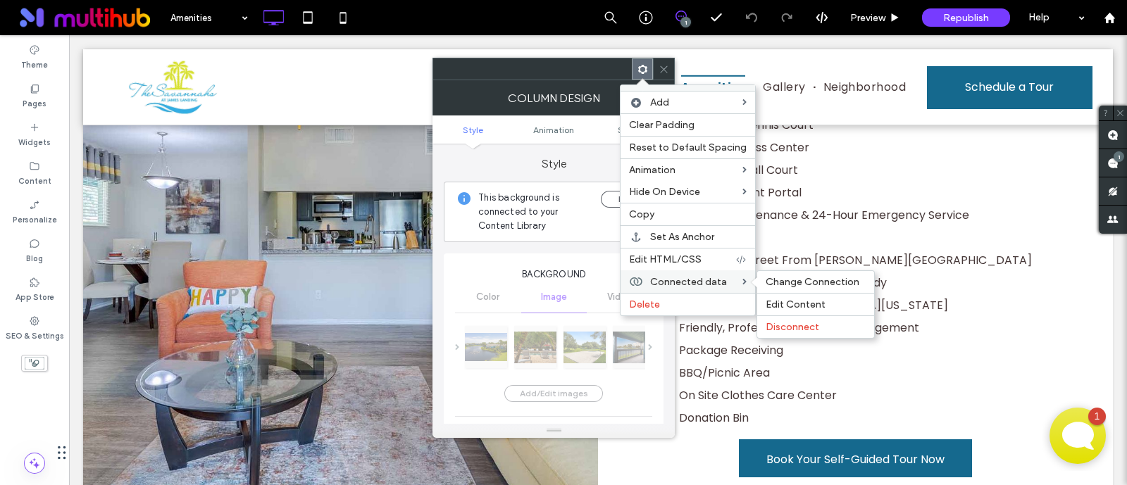
click at [658, 271] on div "Connected data Change Connection Edit Content Disconnect" at bounding box center [688, 282] width 135 height 23
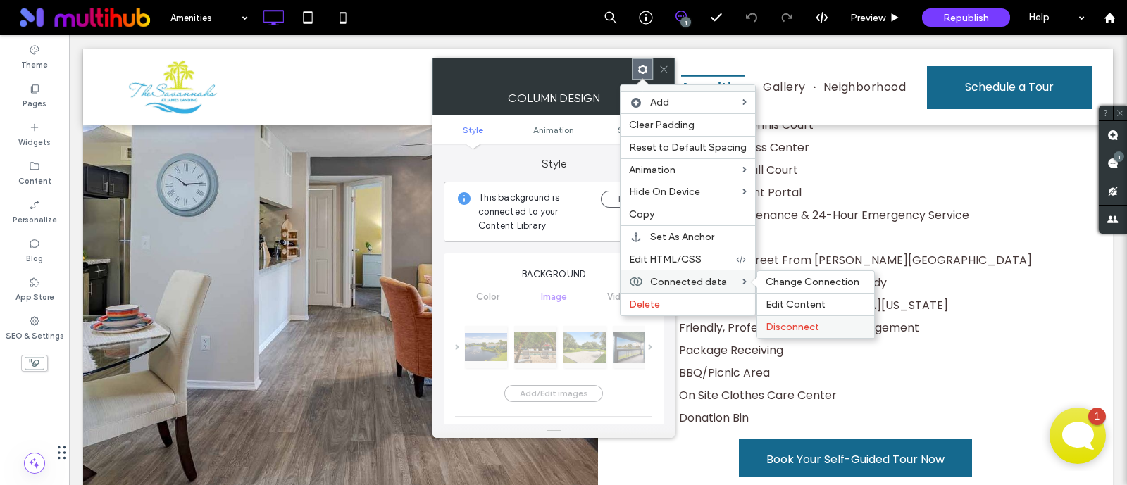
click at [783, 323] on span "Disconnect" at bounding box center [793, 327] width 54 height 12
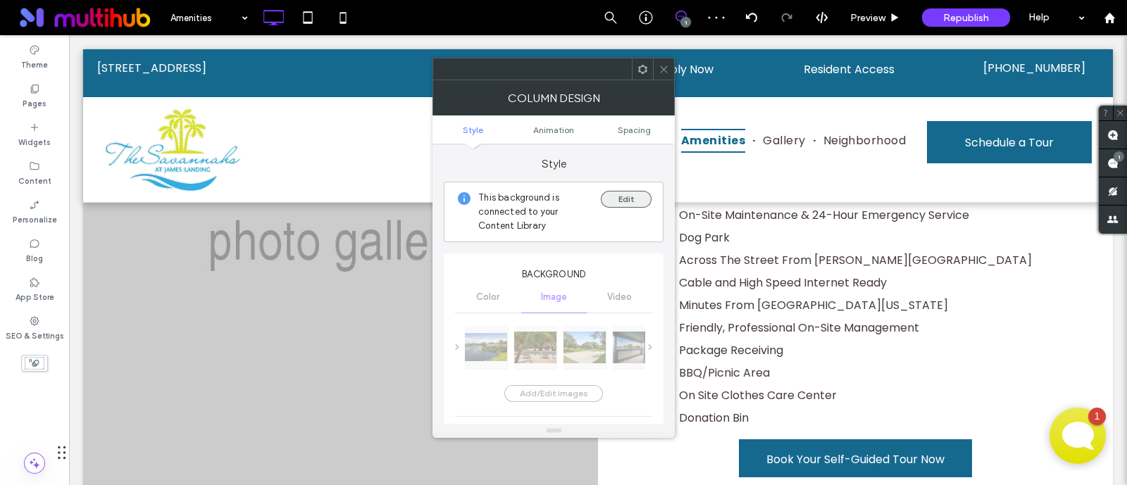
click at [621, 196] on button "Edit" at bounding box center [626, 199] width 51 height 17
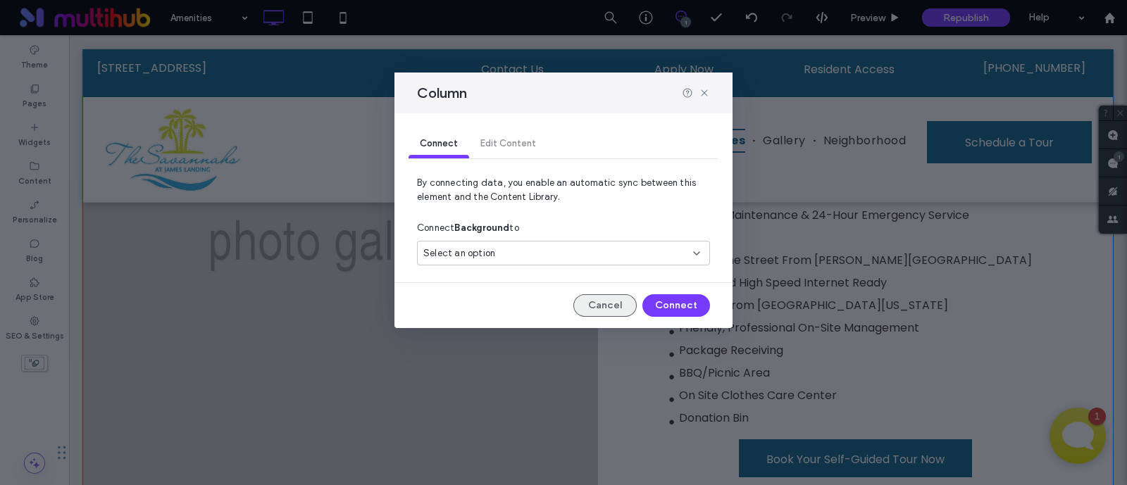
click at [620, 305] on button "Cancel" at bounding box center [604, 305] width 63 height 23
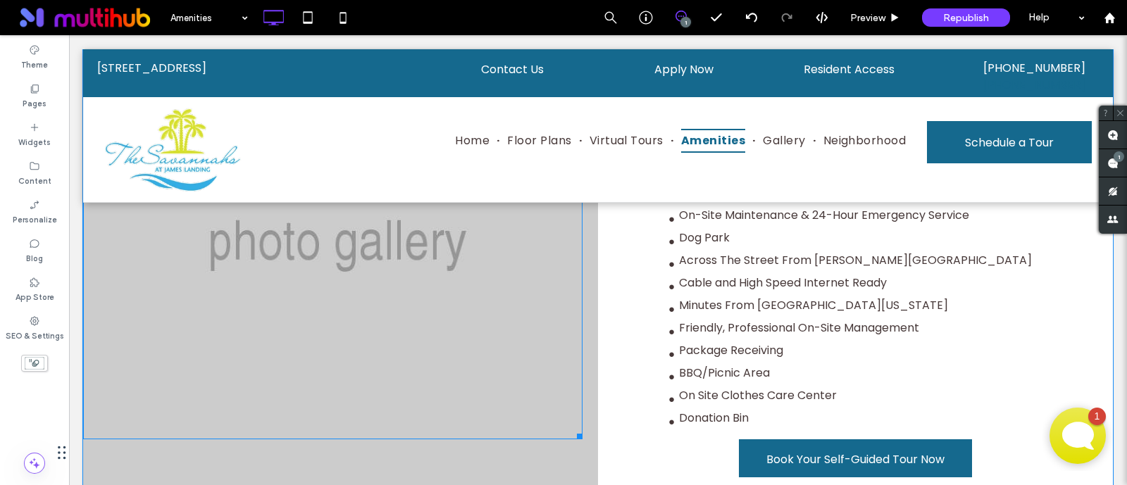
click at [430, 346] on div at bounding box center [332, 192] width 499 height 493
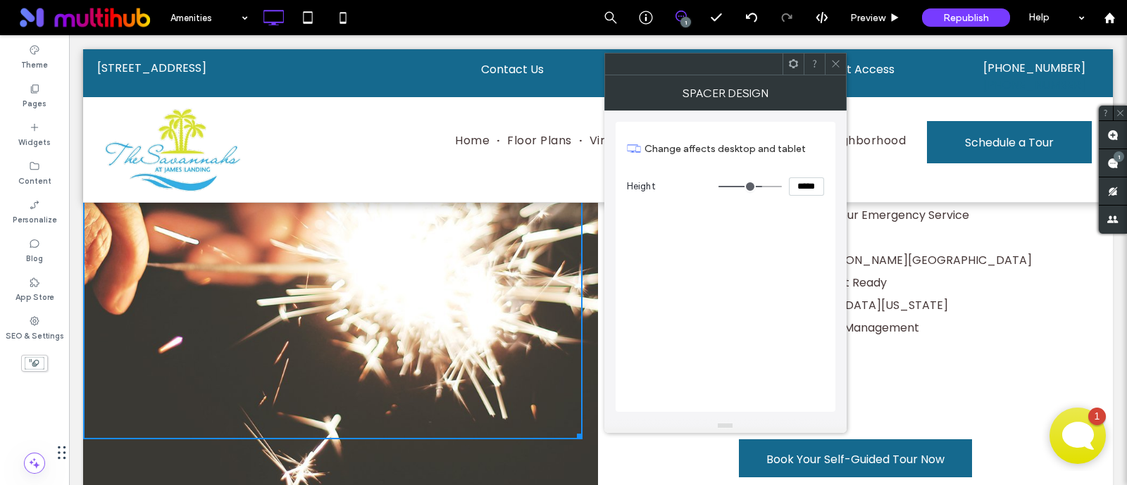
click at [835, 58] on icon at bounding box center [836, 63] width 11 height 11
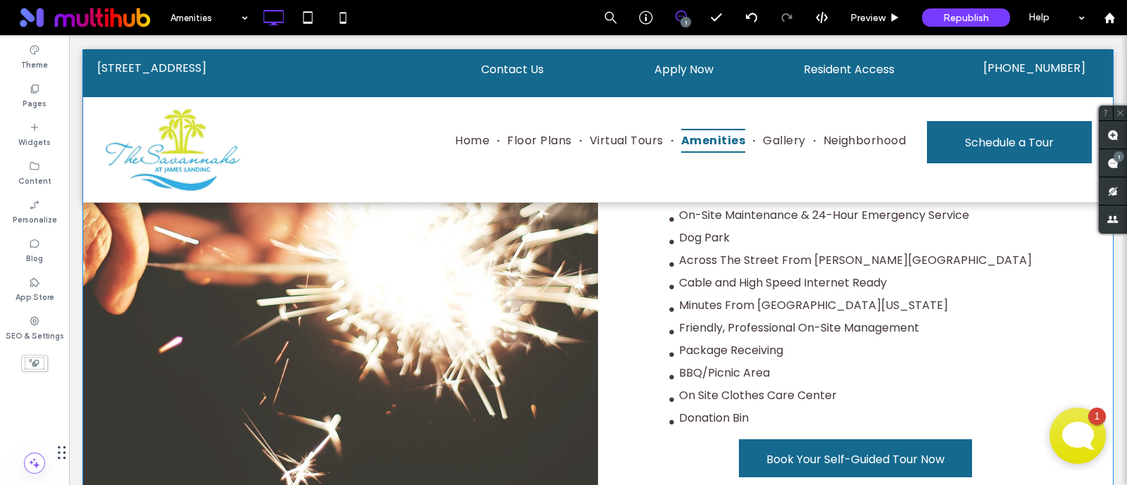
click at [431, 460] on div at bounding box center [340, 232] width 515 height 573
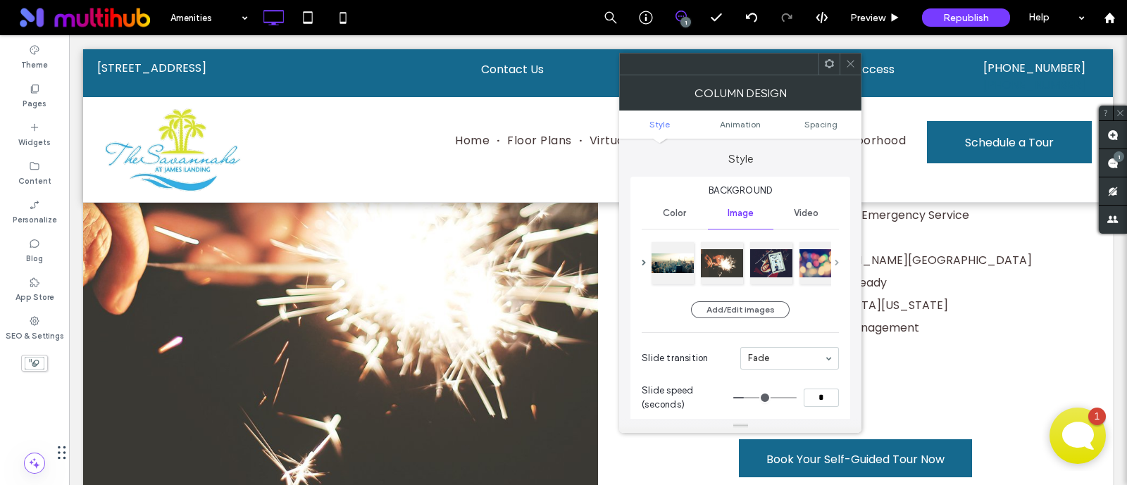
click at [838, 256] on span at bounding box center [837, 264] width 4 height 48
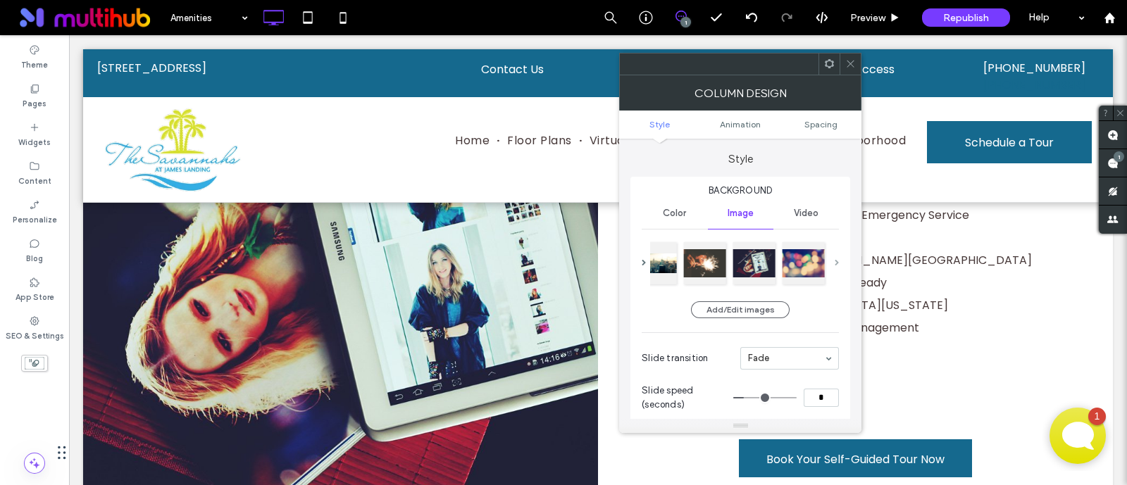
click at [838, 256] on span at bounding box center [837, 264] width 4 height 48
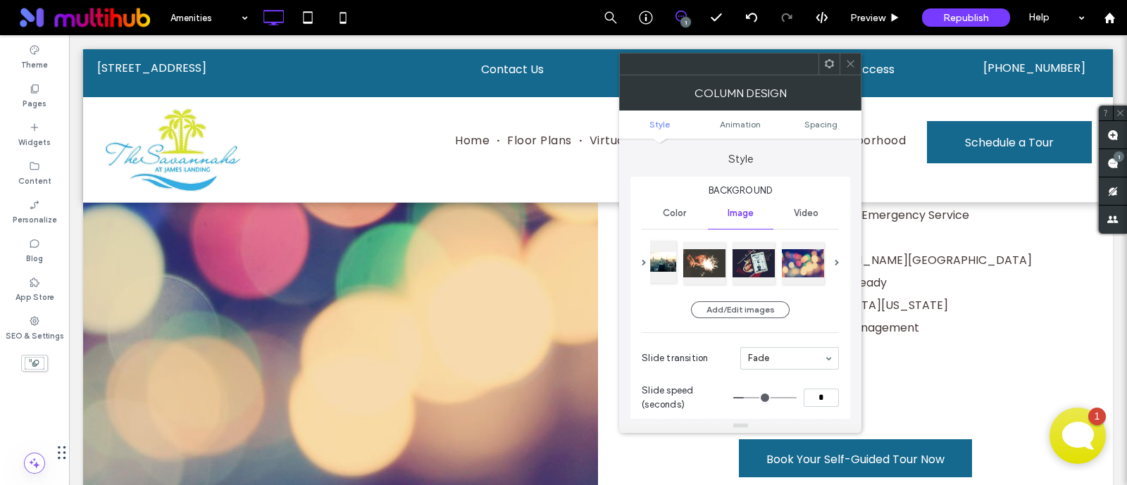
click at [665, 256] on div at bounding box center [655, 262] width 42 height 42
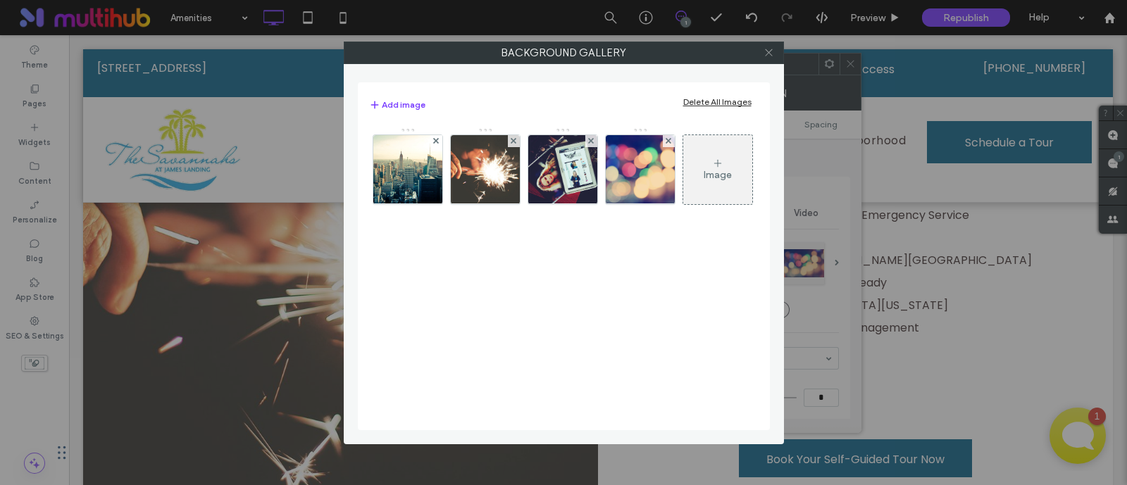
click at [771, 48] on icon at bounding box center [769, 52] width 11 height 11
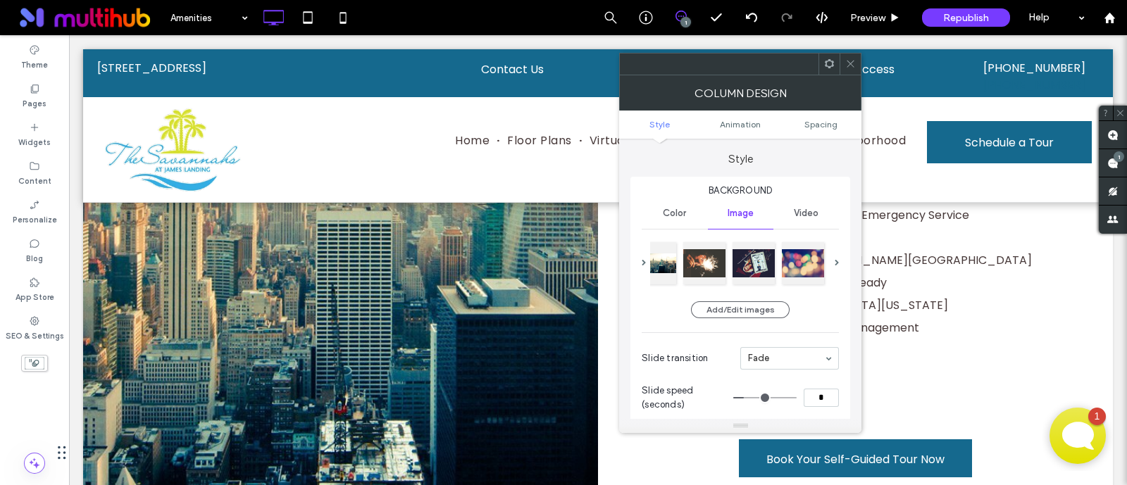
click at [737, 118] on ul "Style Animation Spacing" at bounding box center [740, 125] width 242 height 28
click at [819, 116] on ul "Style Animation Spacing" at bounding box center [740, 125] width 242 height 28
click at [740, 125] on span "Animation" at bounding box center [740, 124] width 41 height 11
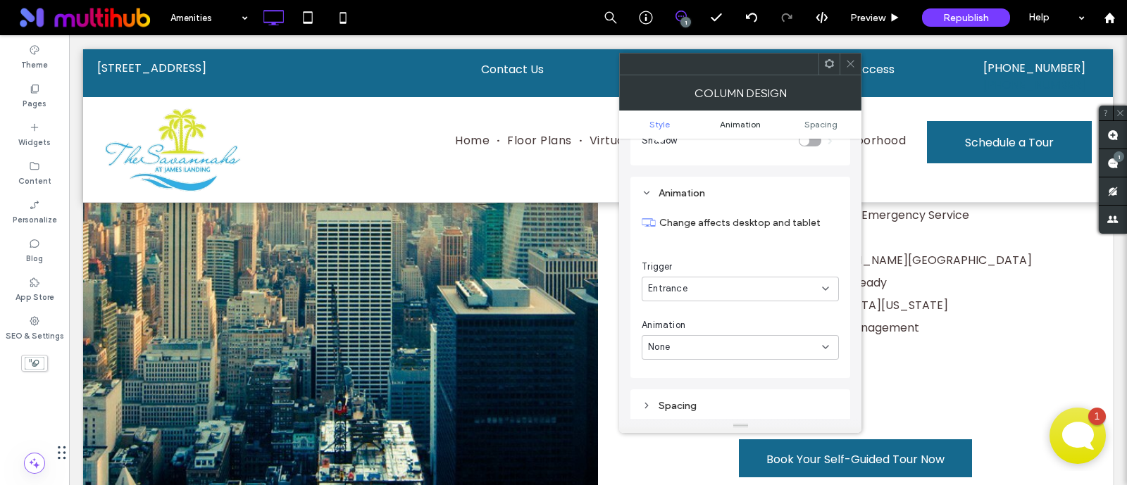
scroll to position [644, 0]
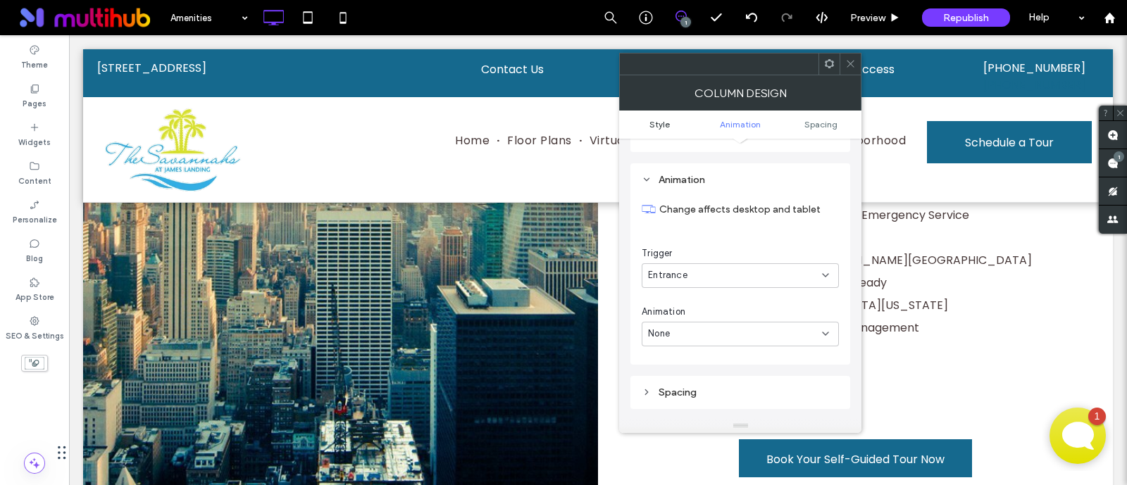
click at [659, 125] on span "Style" at bounding box center [660, 124] width 20 height 11
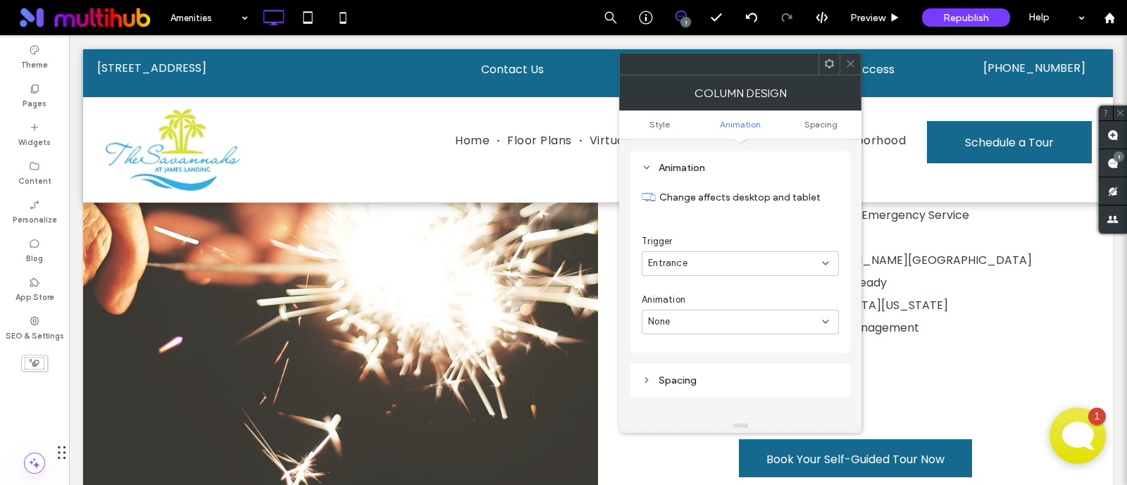
scroll to position [793, 0]
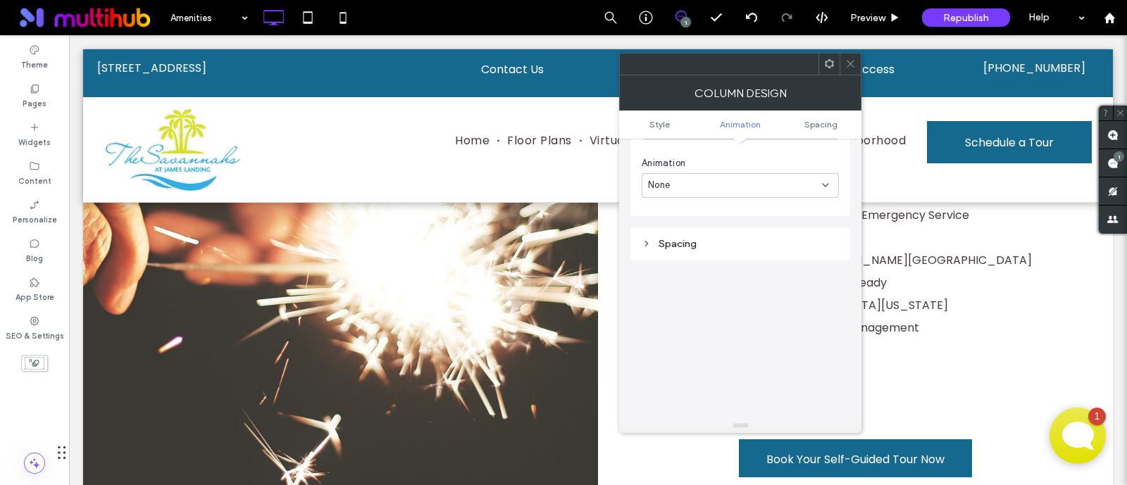
click at [724, 216] on div "Spacing" at bounding box center [741, 238] width 220 height 44
click at [709, 235] on div "Spacing" at bounding box center [740, 244] width 197 height 19
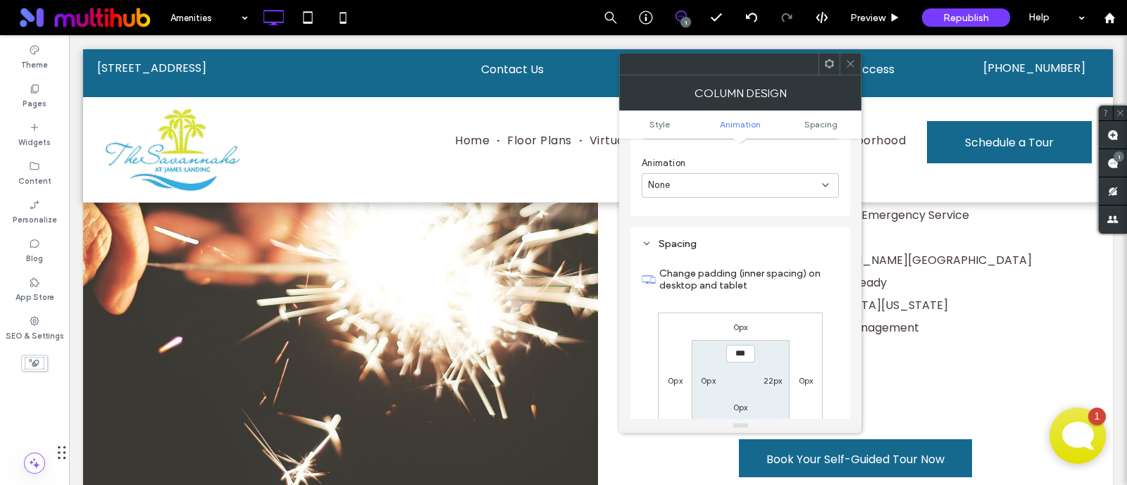
click at [723, 178] on div "None" at bounding box center [735, 185] width 174 height 14
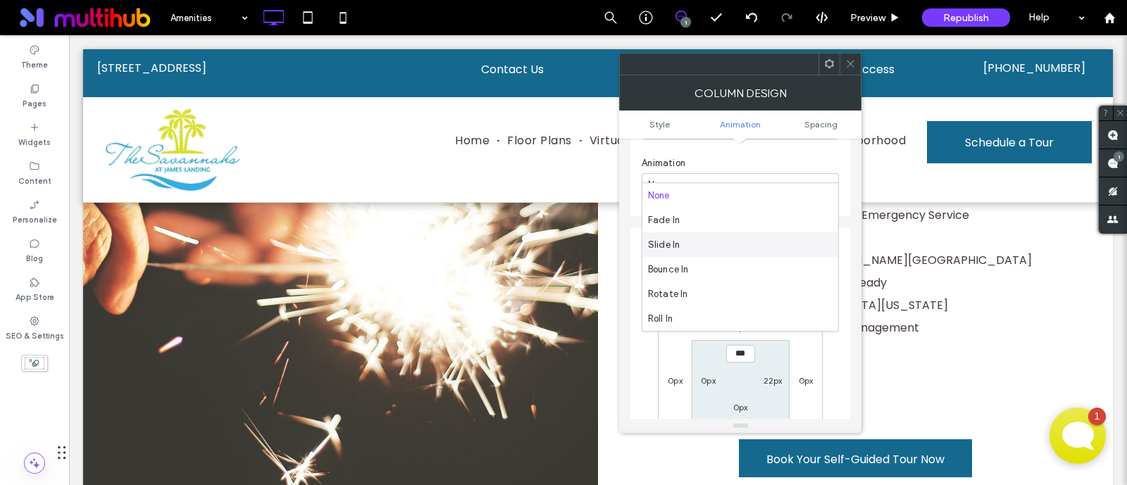
click at [635, 282] on div "Spacing Change padding (inner spacing) on desktop and tablet 0px 0px 0px 0px **…" at bounding box center [741, 367] width 220 height 279
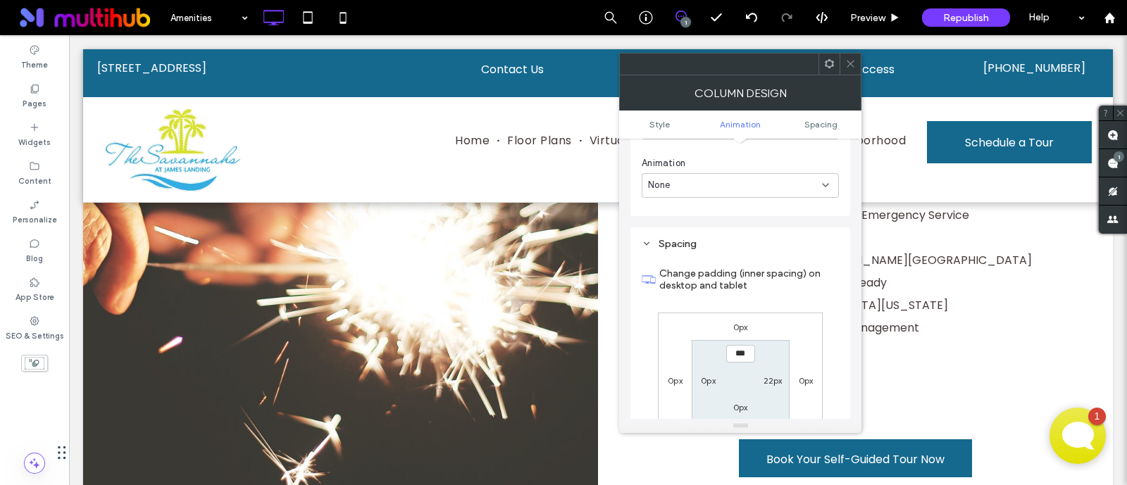
click at [827, 62] on use at bounding box center [829, 63] width 9 height 9
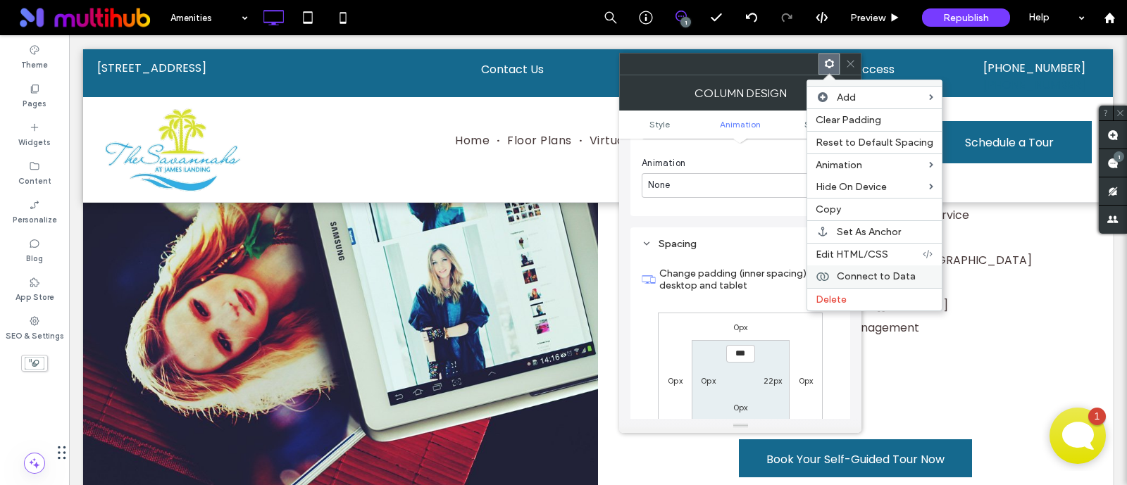
click at [890, 266] on div "Connect to Data" at bounding box center [874, 277] width 135 height 23
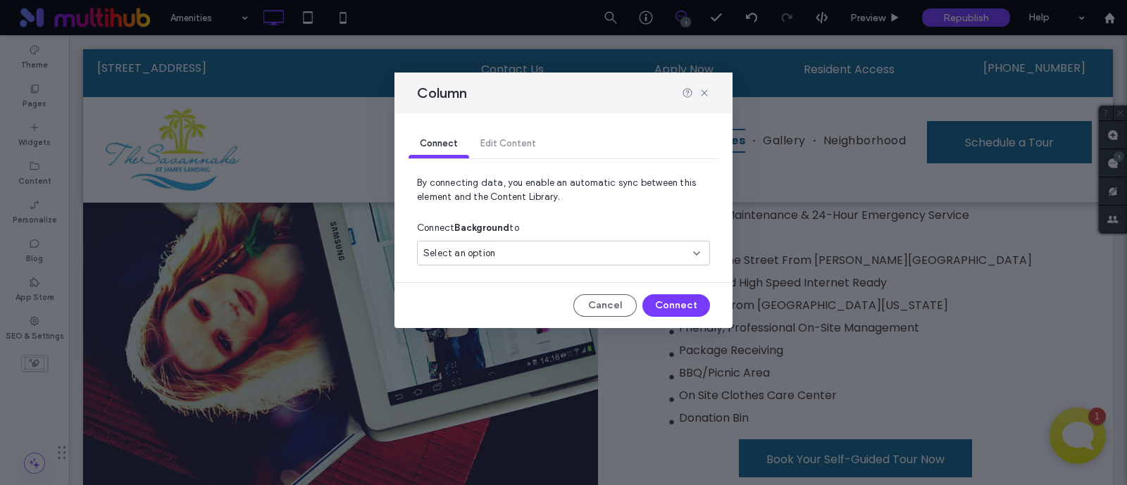
click at [561, 259] on div "Select an option" at bounding box center [554, 254] width 263 height 14
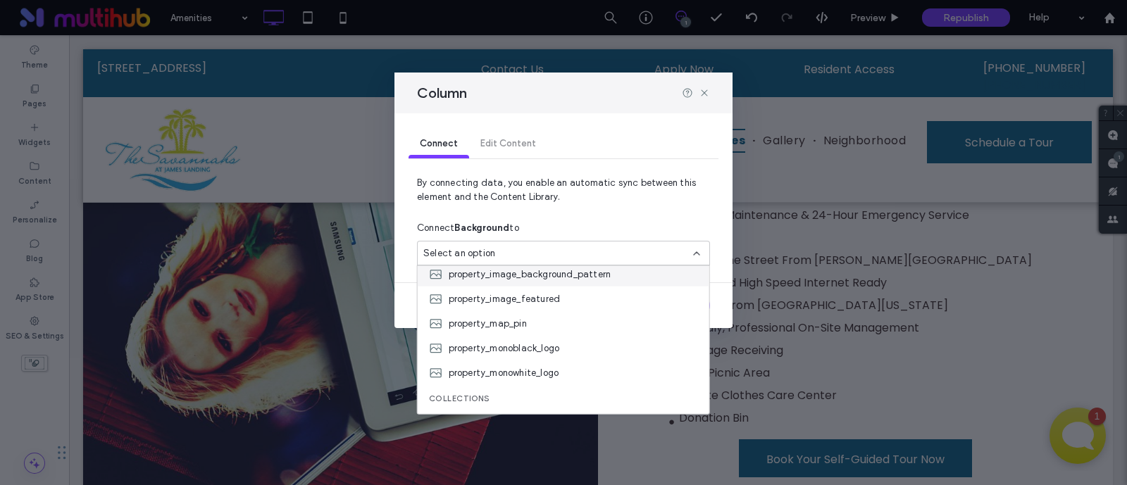
scroll to position [295, 0]
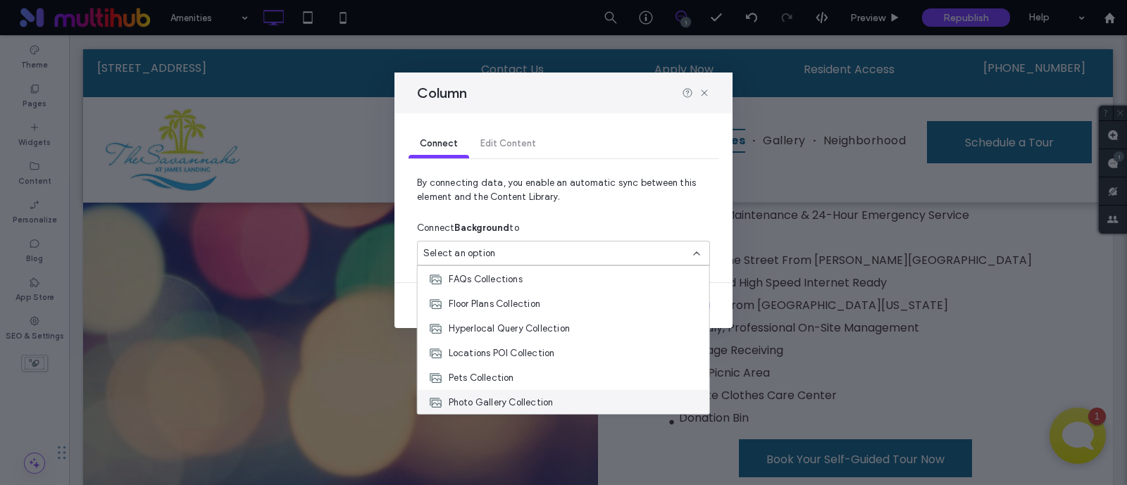
click at [511, 399] on span "Photo Gallery Collection" at bounding box center [501, 402] width 105 height 14
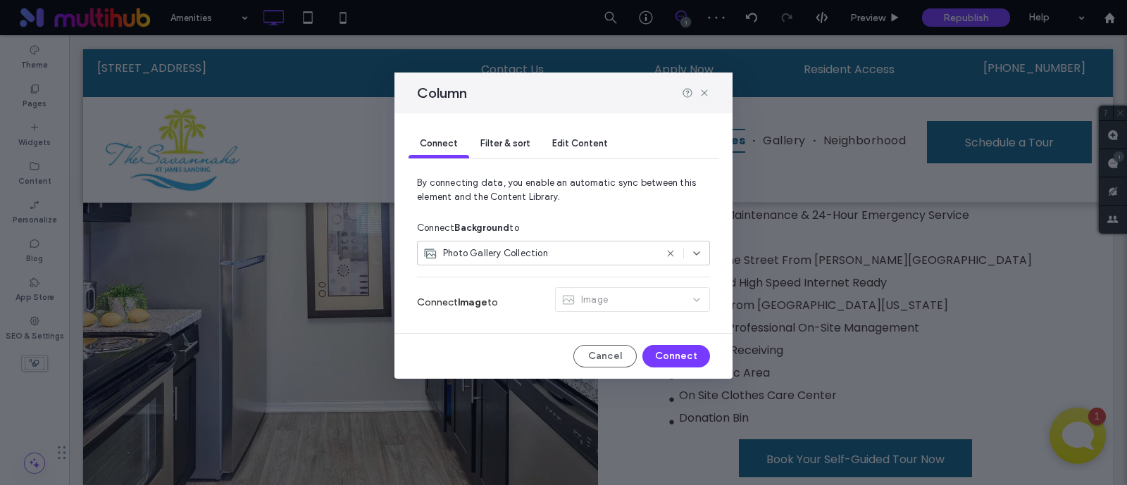
click at [519, 142] on span "Filter & sort" at bounding box center [504, 143] width 49 height 11
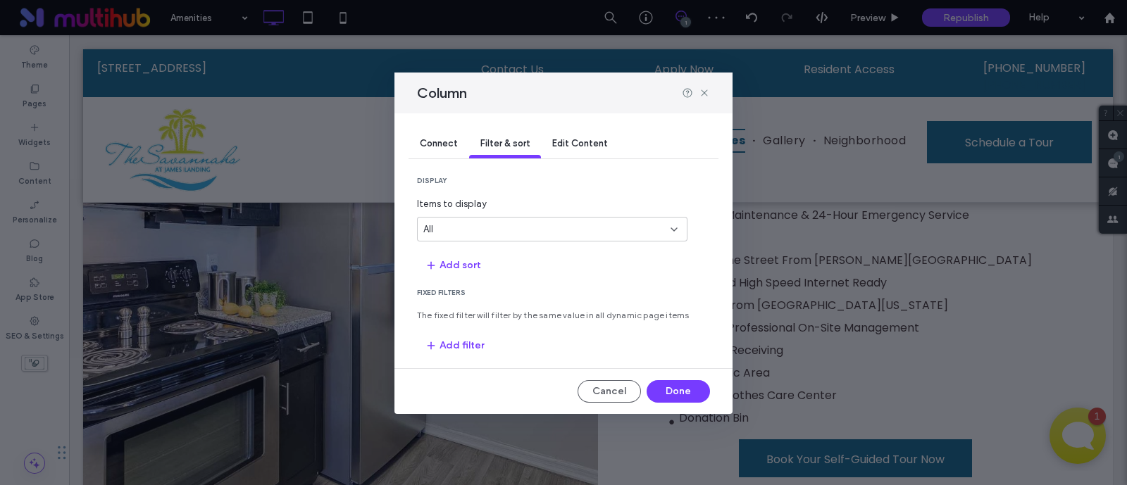
click at [588, 139] on span "Edit Content" at bounding box center [580, 143] width 56 height 11
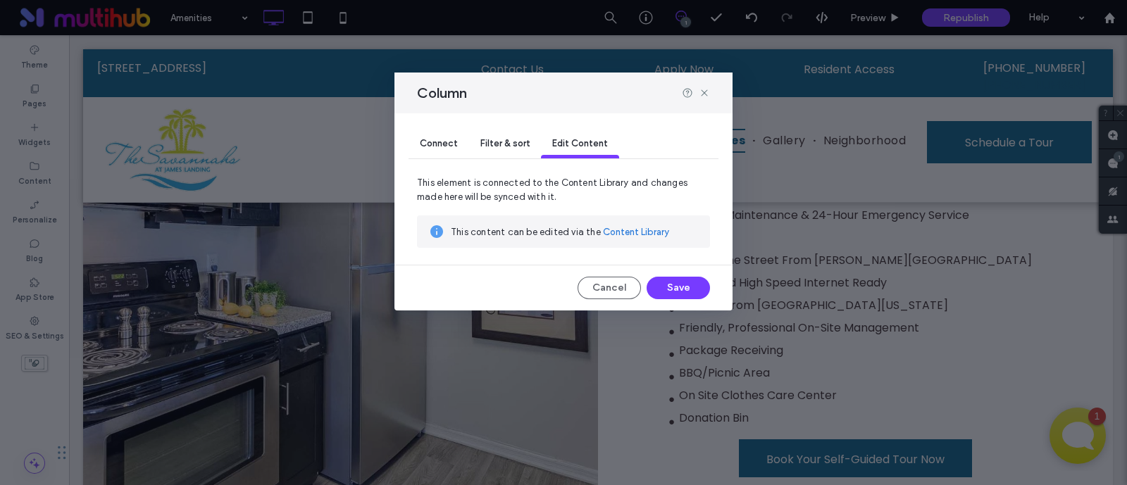
click at [530, 137] on div "Filter & sort" at bounding box center [505, 144] width 72 height 28
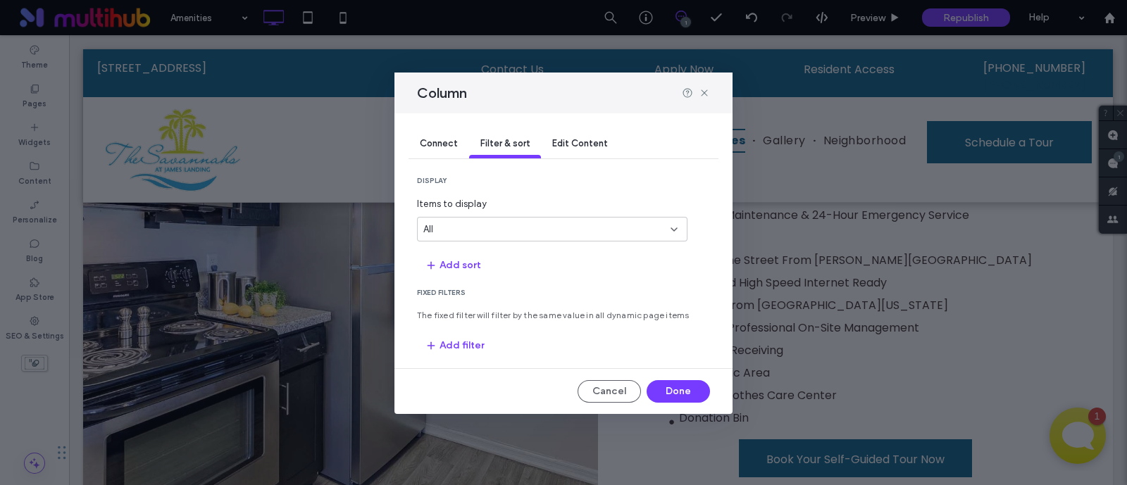
click at [467, 227] on div "All" at bounding box center [543, 230] width 241 height 14
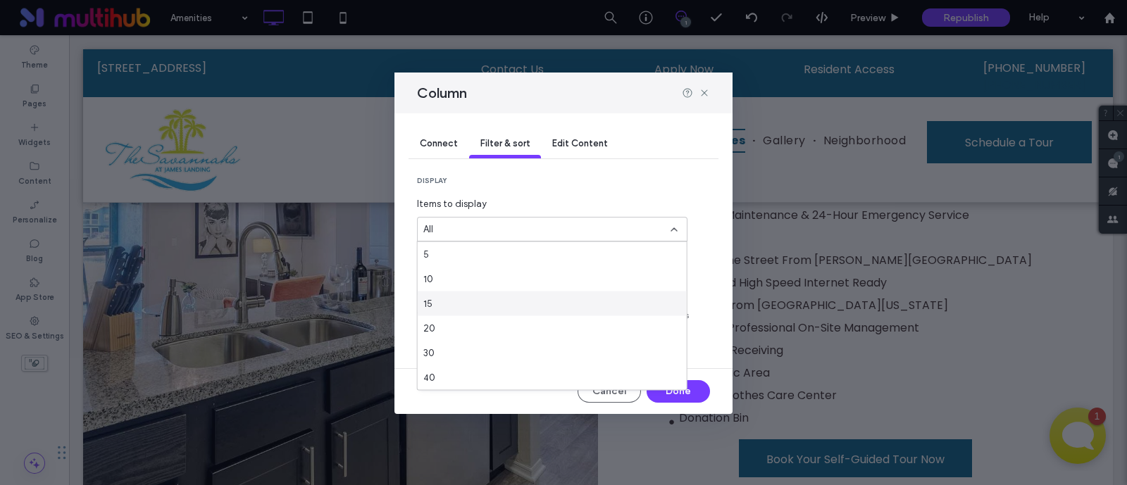
click at [493, 295] on div "15" at bounding box center [552, 304] width 269 height 25
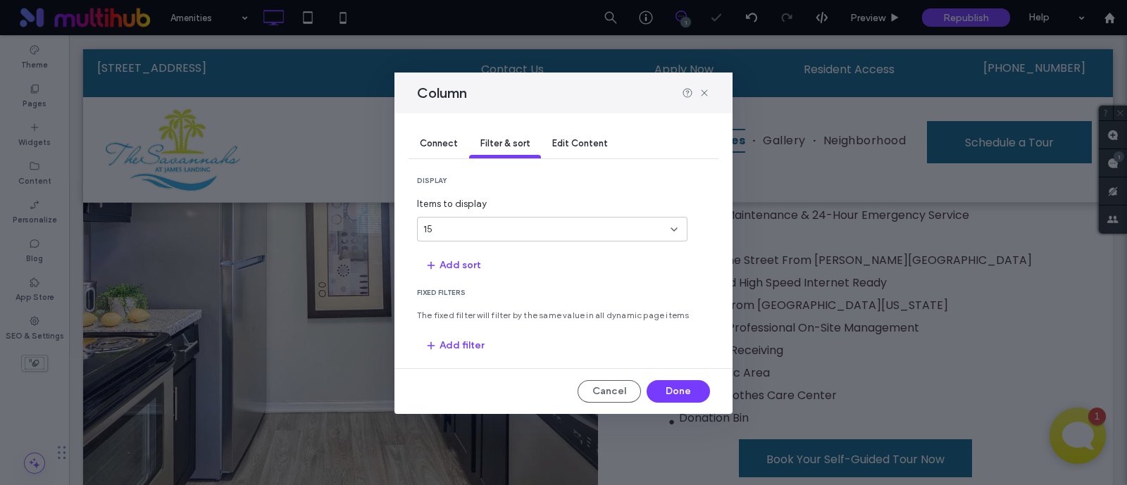
click at [543, 223] on div "15" at bounding box center [543, 230] width 241 height 14
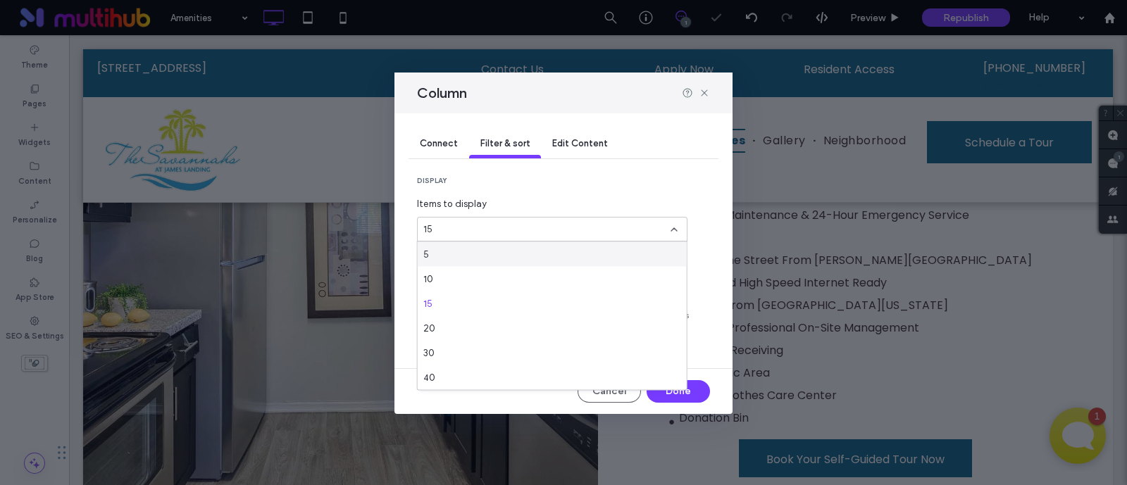
click at [600, 194] on section "display Items to display 15" at bounding box center [563, 209] width 293 height 66
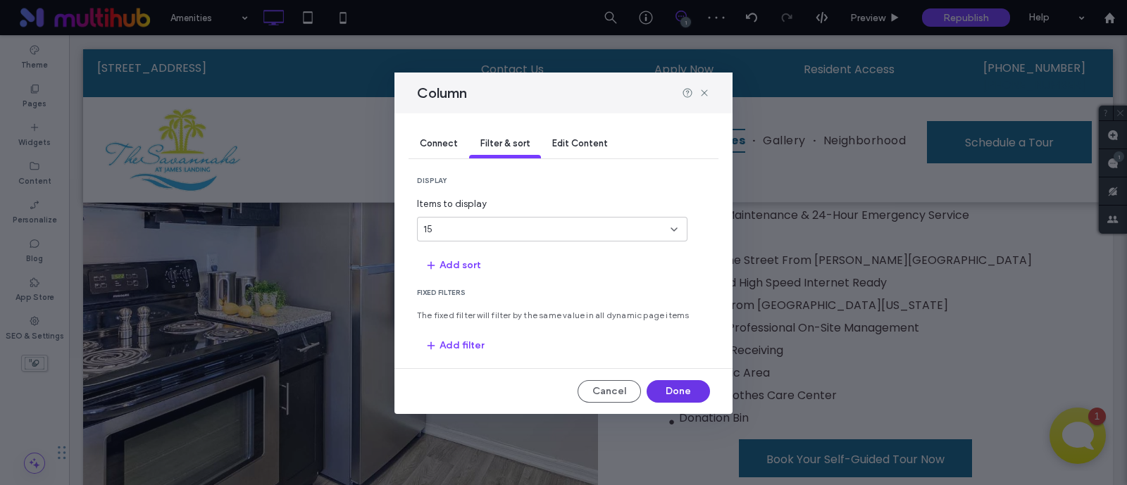
drag, startPoint x: 595, startPoint y: 351, endPoint x: 669, endPoint y: 386, distance: 81.9
click at [669, 386] on button "Done" at bounding box center [678, 391] width 63 height 23
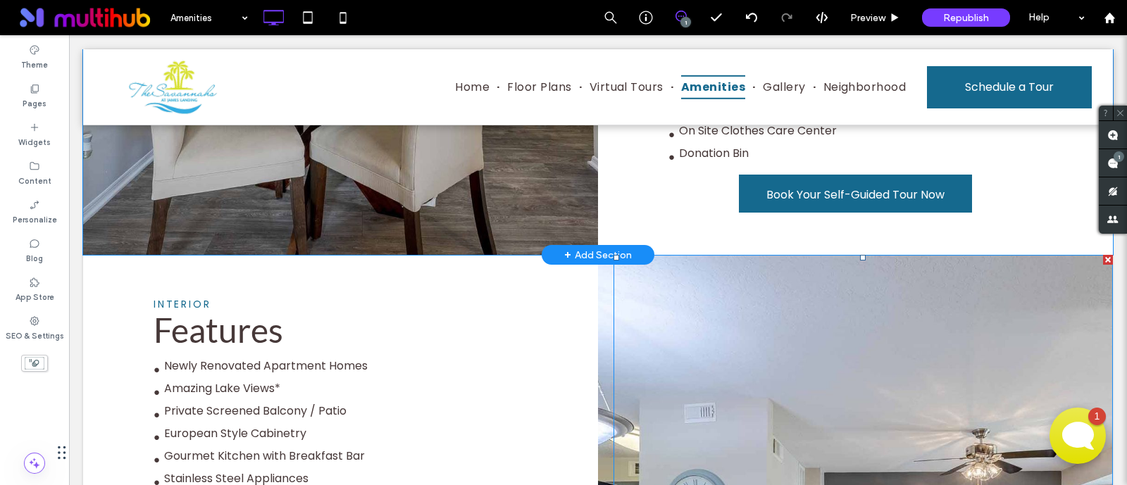
scroll to position [1057, 0]
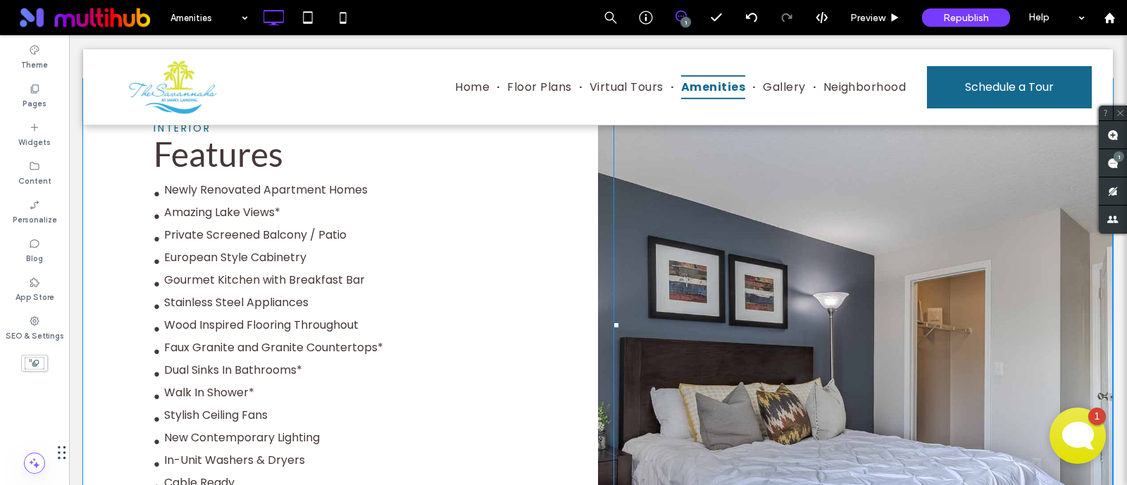
click at [704, 303] on div at bounding box center [863, 325] width 499 height 493
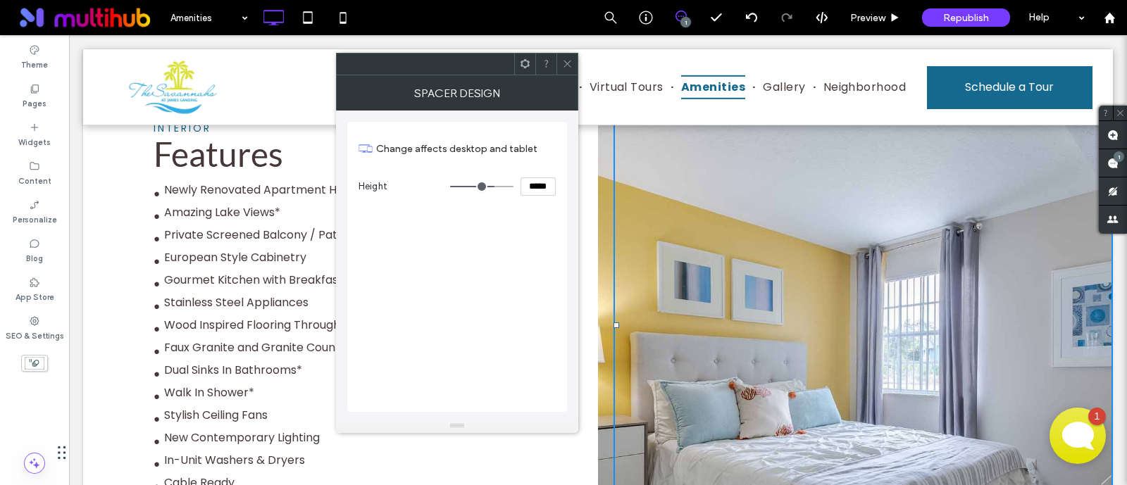
click at [528, 56] on span at bounding box center [525, 64] width 11 height 21
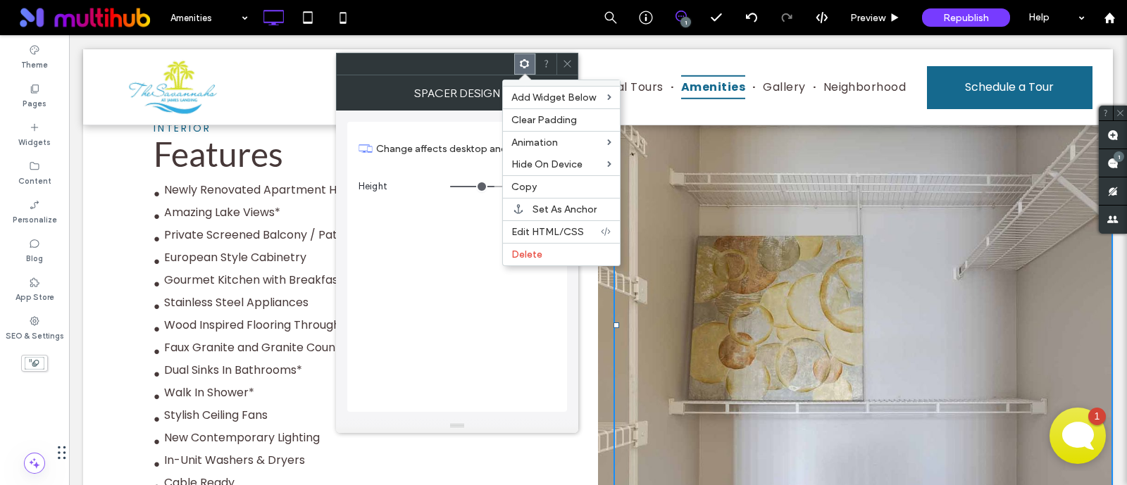
click at [461, 241] on div "Change affects desktop and tablet Height *****" at bounding box center [457, 267] width 220 height 290
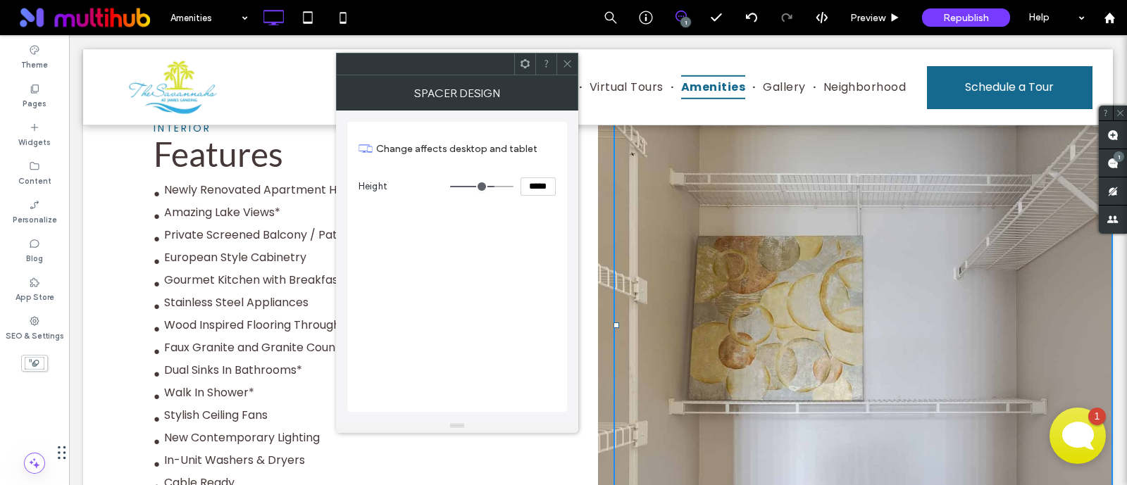
click at [567, 57] on span at bounding box center [567, 64] width 11 height 21
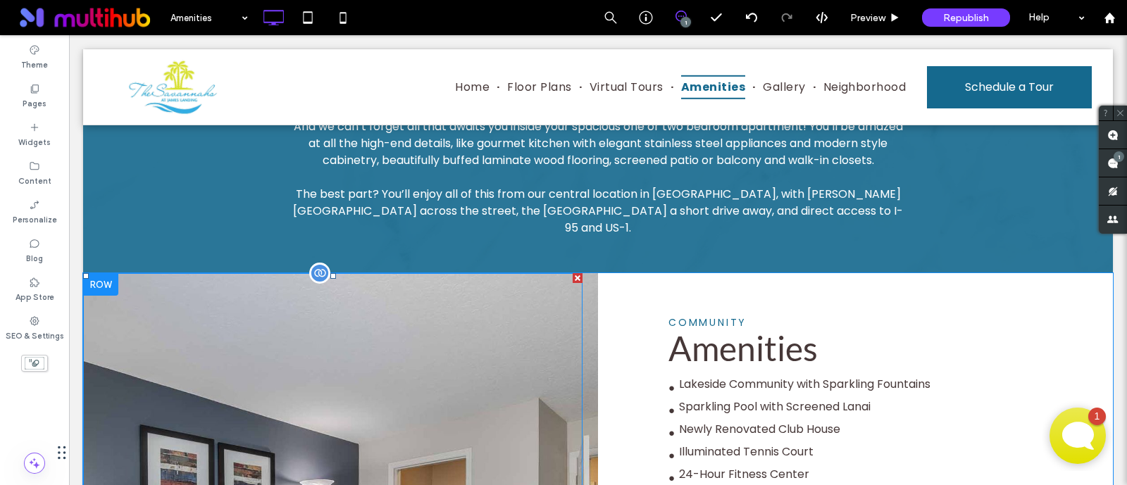
scroll to position [264, 0]
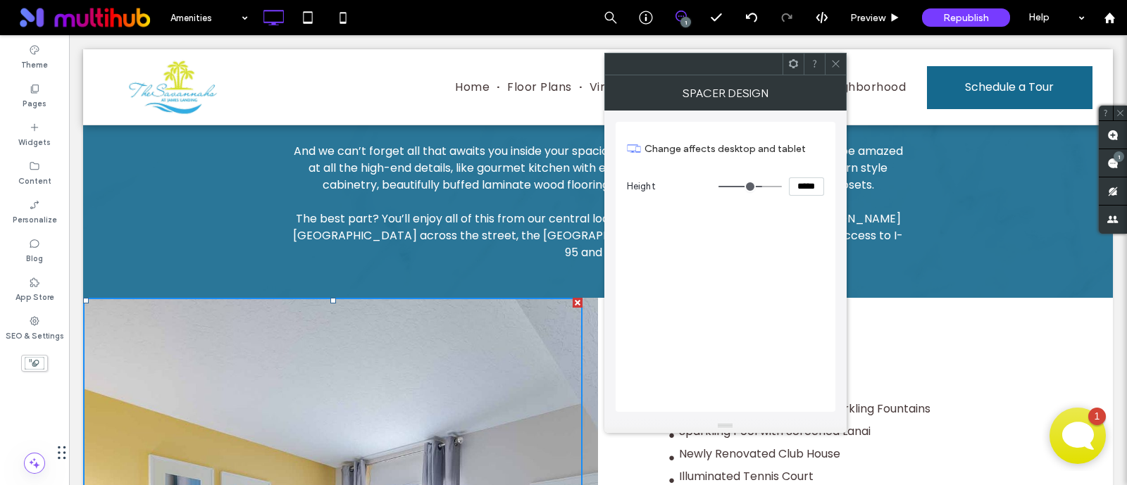
click at [798, 58] on icon at bounding box center [793, 63] width 11 height 11
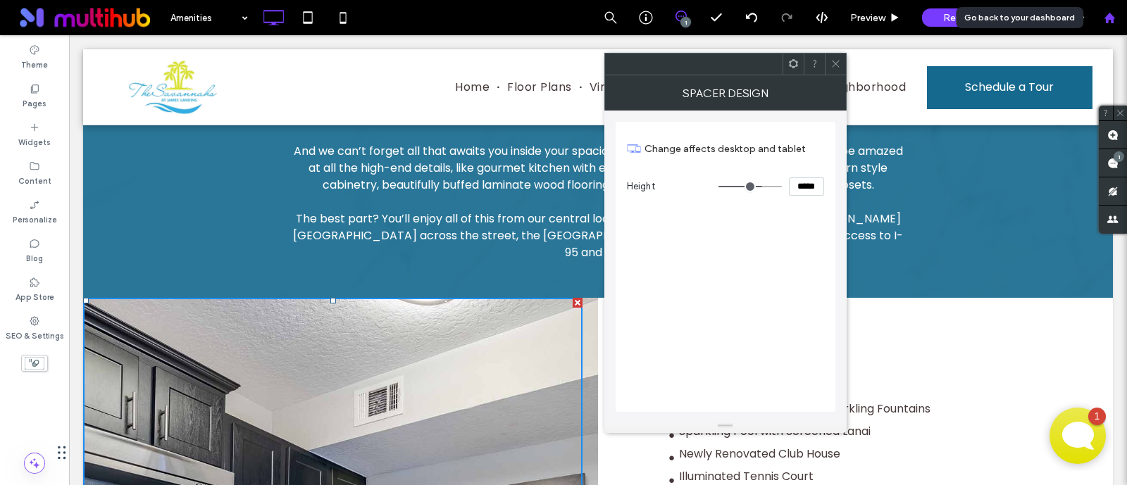
click at [1109, 15] on use at bounding box center [1109, 17] width 11 height 11
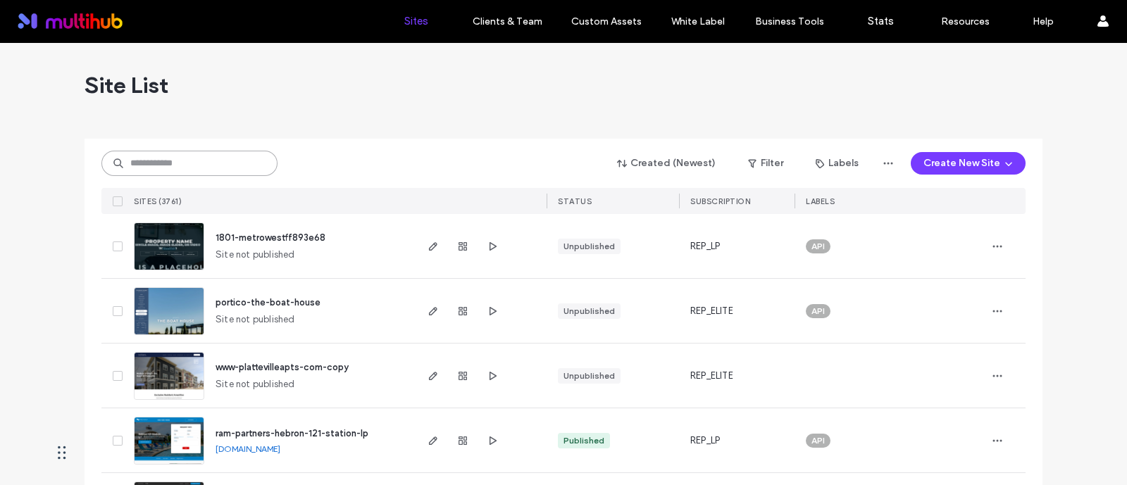
click at [226, 165] on input at bounding box center [189, 163] width 176 height 25
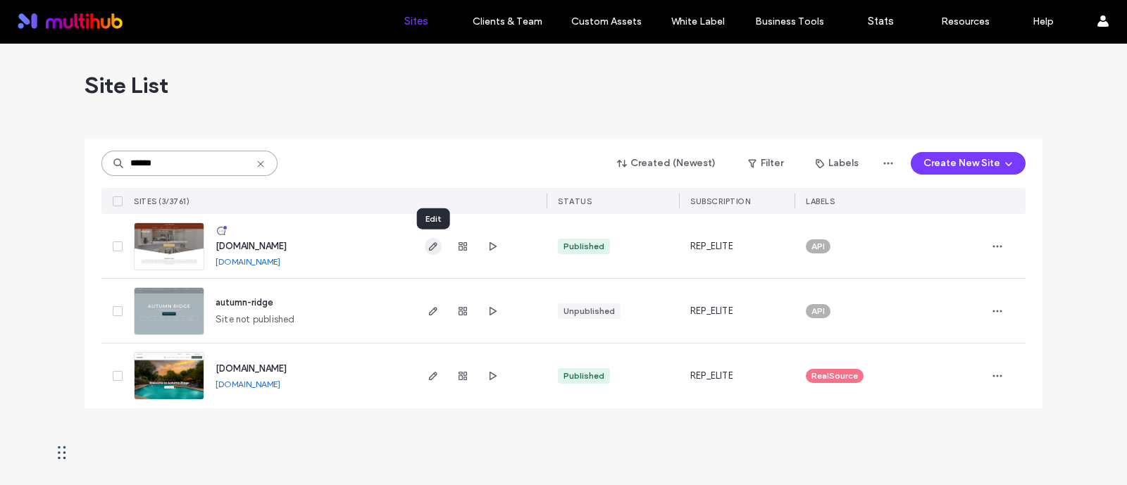
type input "******"
click at [435, 245] on use "button" at bounding box center [433, 246] width 8 height 8
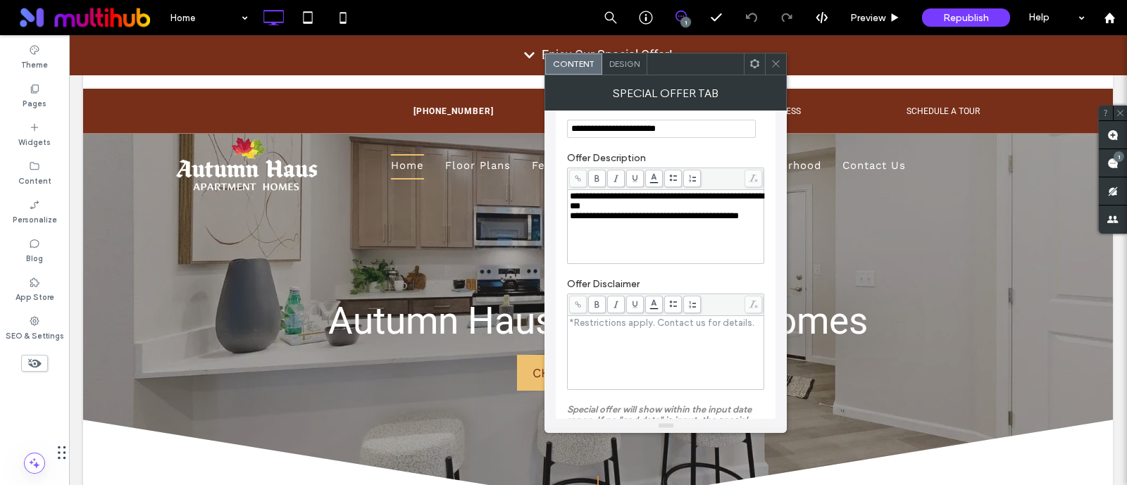
scroll to position [87, 0]
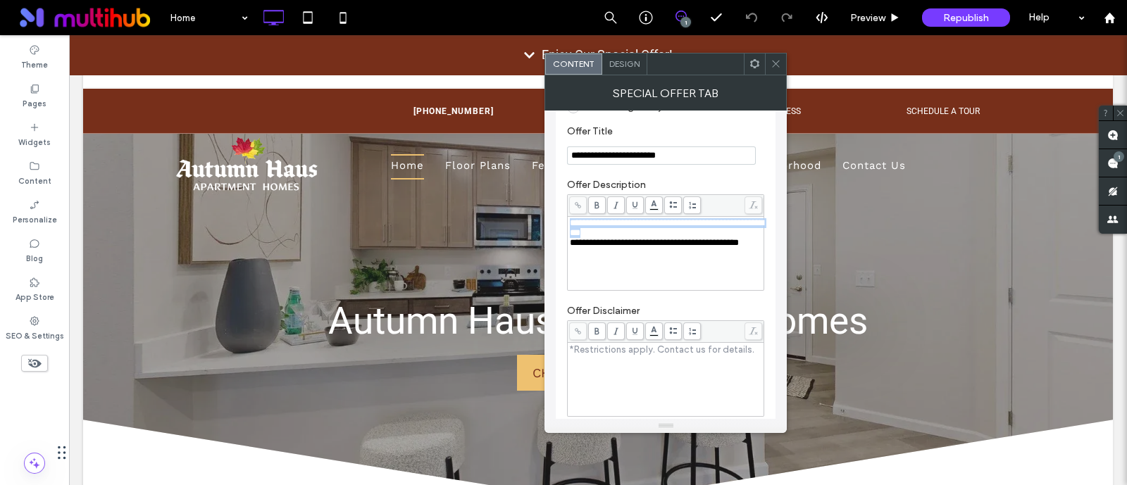
drag, startPoint x: 733, startPoint y: 268, endPoint x: 511, endPoint y: 223, distance: 226.4
click at [702, 159] on input "**********" at bounding box center [661, 156] width 189 height 18
paste input "**********"
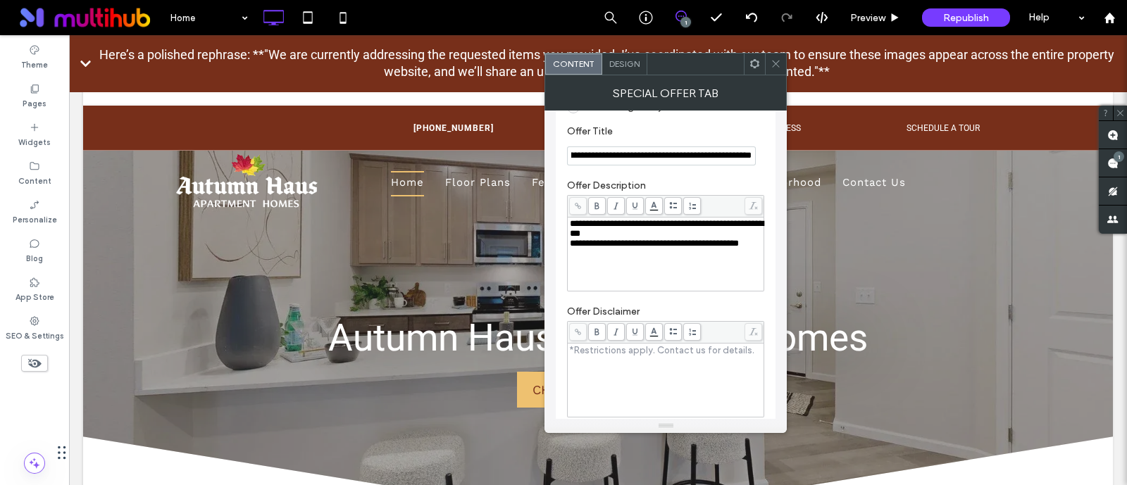
click at [688, 154] on input "**********" at bounding box center [661, 156] width 189 height 19
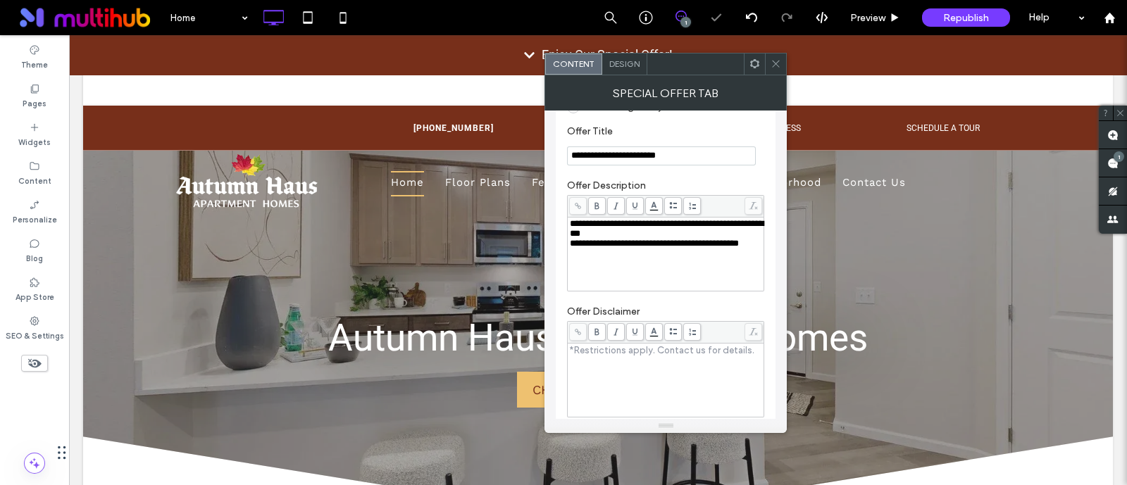
click at [666, 225] on span "**********" at bounding box center [667, 228] width 194 height 19
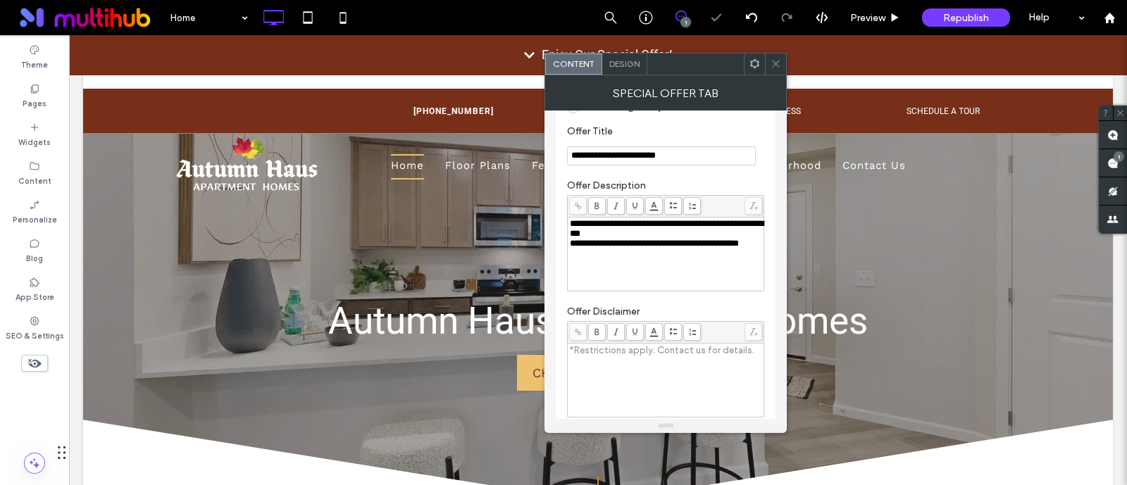
click at [671, 242] on span "**********" at bounding box center [654, 243] width 169 height 9
drag, startPoint x: 667, startPoint y: 230, endPoint x: 546, endPoint y: 225, distance: 121.3
click at [546, 225] on div "**********" at bounding box center [666, 265] width 242 height 309
click at [646, 249] on div "**********" at bounding box center [666, 244] width 192 height 10
drag, startPoint x: 731, startPoint y: 269, endPoint x: 526, endPoint y: 212, distance: 212.1
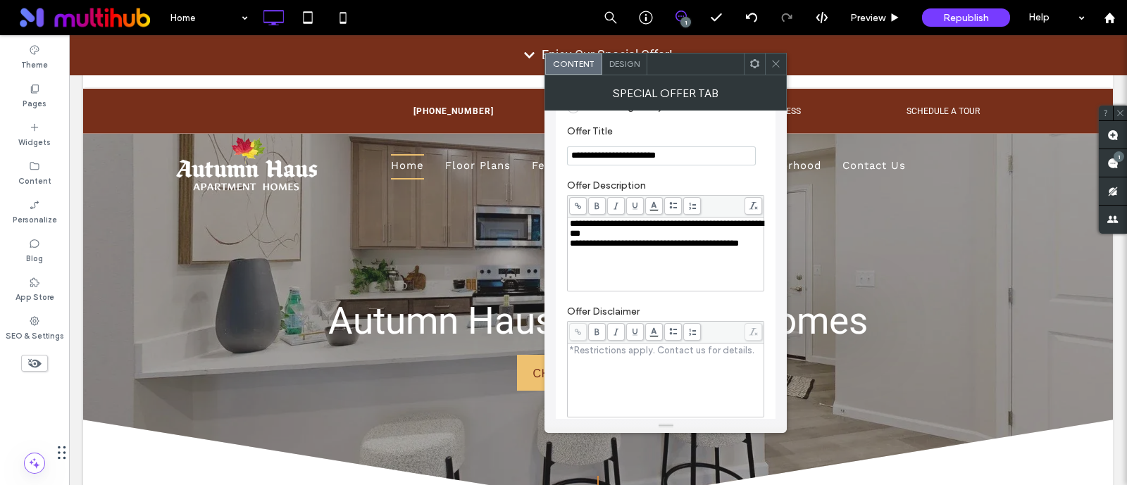
click at [616, 168] on section "**********" at bounding box center [665, 145] width 197 height 54
click at [629, 157] on input "**********" at bounding box center [661, 156] width 189 height 19
paste input "**********"
type input "**********"
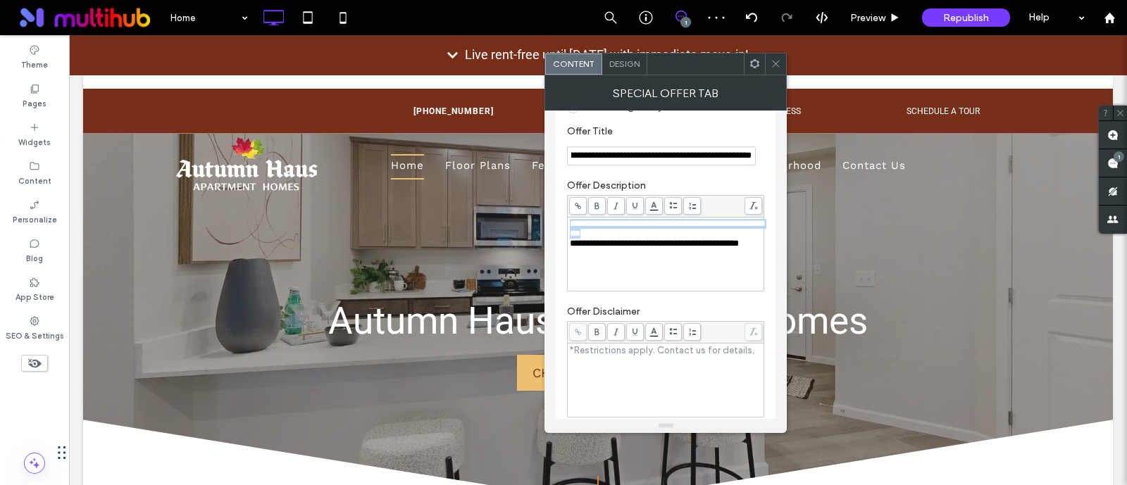
scroll to position [0, 0]
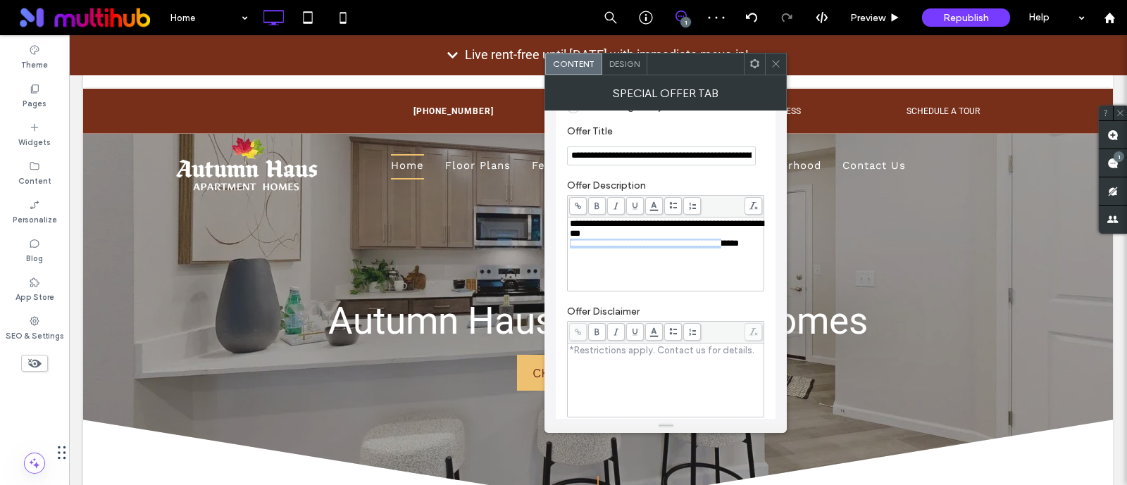
drag, startPoint x: 641, startPoint y: 267, endPoint x: 564, endPoint y: 258, distance: 78.0
click at [564, 258] on div "**********" at bounding box center [666, 440] width 220 height 811
click at [664, 249] on div "**********" at bounding box center [666, 244] width 192 height 10
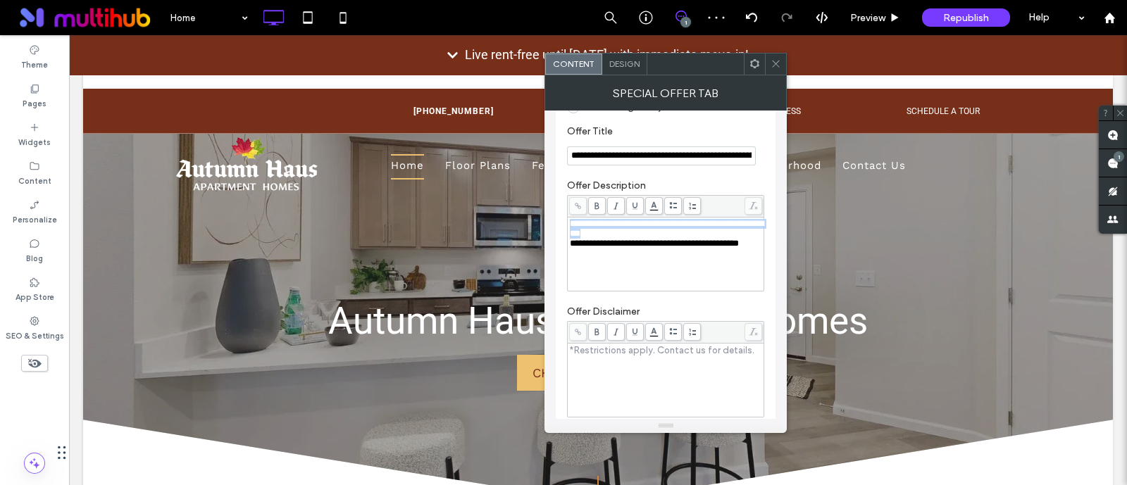
drag, startPoint x: 666, startPoint y: 234, endPoint x: 548, endPoint y: 209, distance: 120.2
click at [548, 209] on div "**********" at bounding box center [666, 265] width 242 height 309
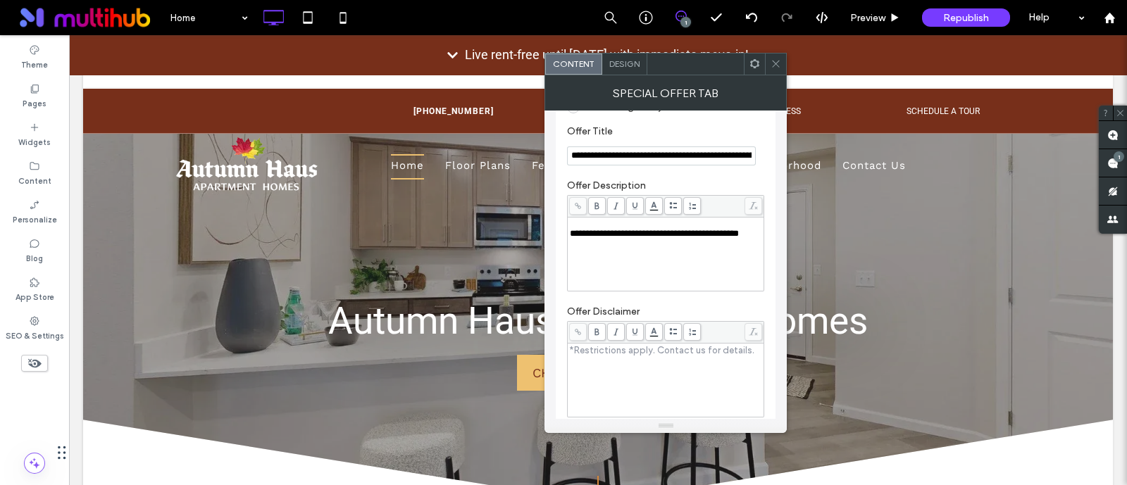
click at [571, 231] on span "**********" at bounding box center [654, 233] width 169 height 9
click at [599, 244] on div "**********" at bounding box center [666, 254] width 192 height 70
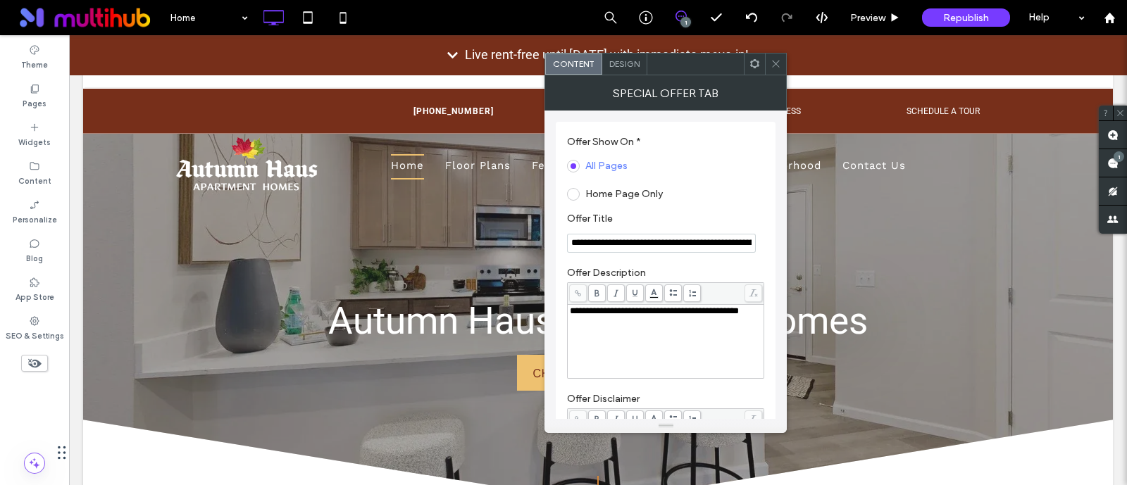
click at [781, 64] on icon at bounding box center [776, 63] width 11 height 11
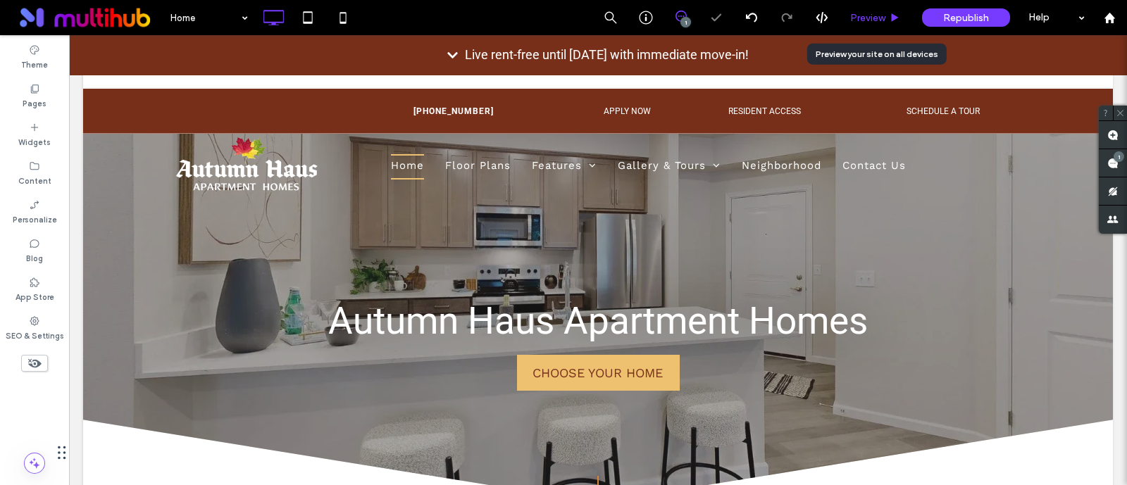
click at [886, 17] on span "Preview" at bounding box center [867, 18] width 35 height 12
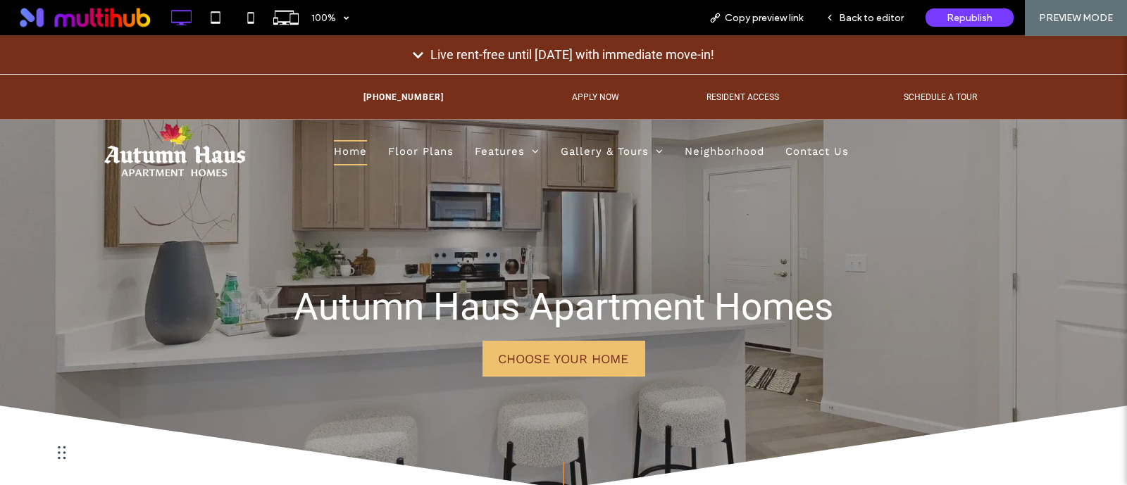
click at [413, 55] on icon at bounding box center [418, 55] width 10 height 6
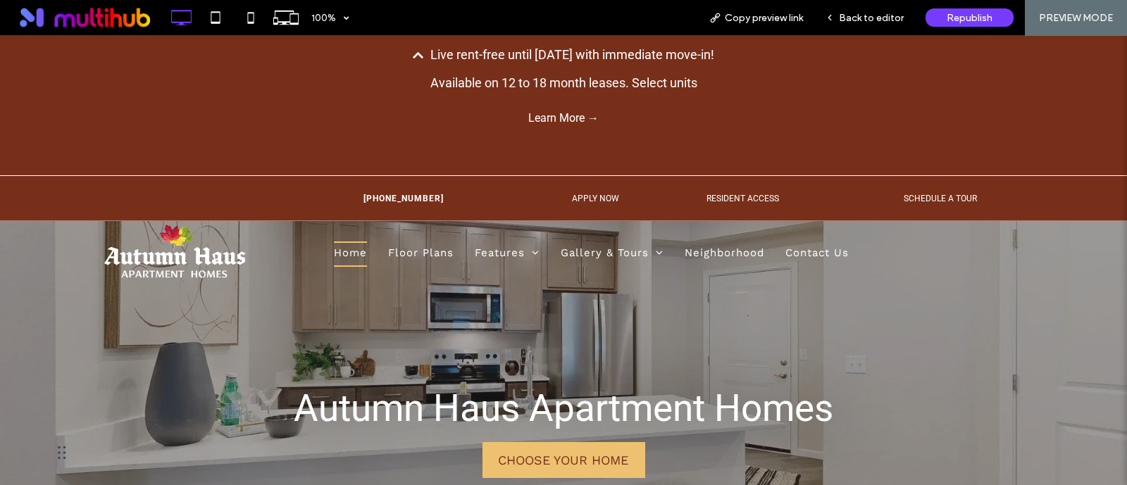
click at [397, 63] on div "Live rent-free until November 1st with immediate move-in!" at bounding box center [563, 54] width 1127 height 39
click at [413, 54] on icon at bounding box center [418, 55] width 10 height 6
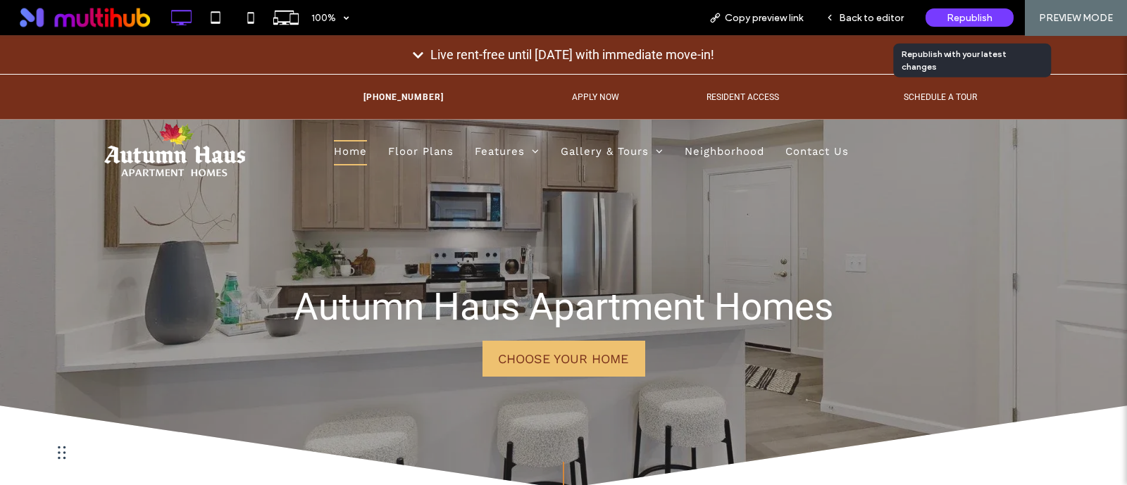
click at [978, 22] on span "Republish" at bounding box center [970, 18] width 46 height 12
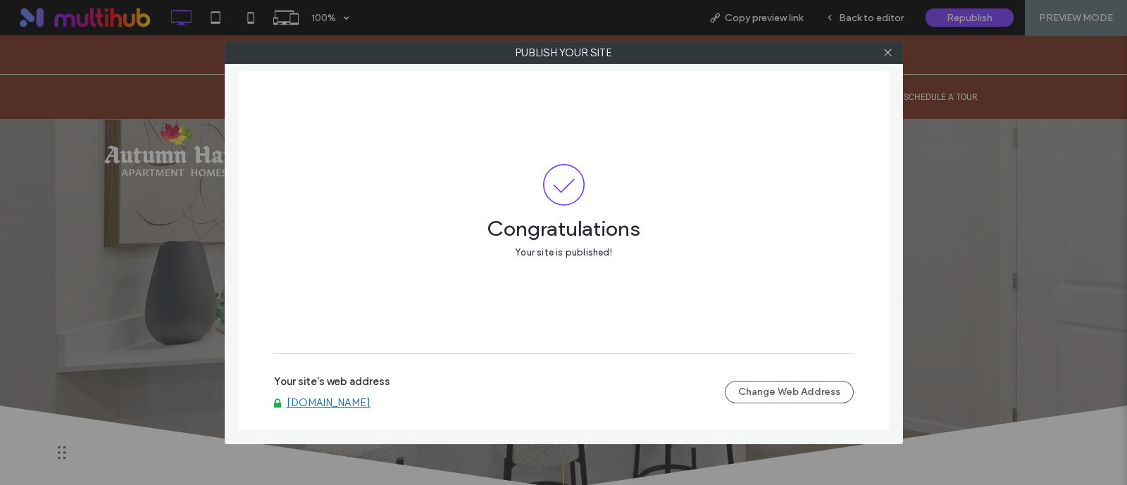
click at [354, 406] on link "www.autumnhausapts.com" at bounding box center [329, 403] width 84 height 13
click at [883, 49] on icon at bounding box center [888, 52] width 11 height 11
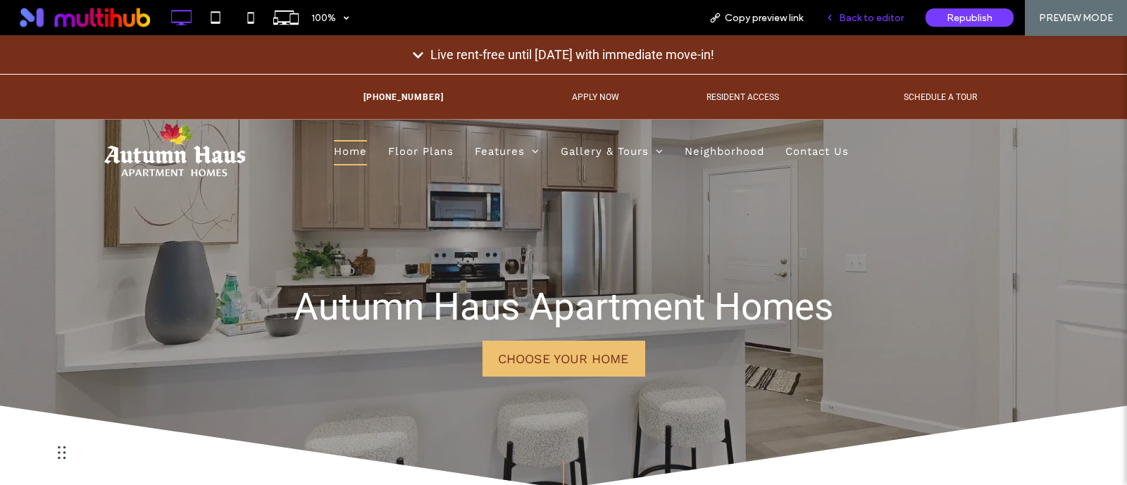
click at [878, 12] on span "Back to editor" at bounding box center [871, 18] width 65 height 12
